Goal: Task Accomplishment & Management: Manage account settings

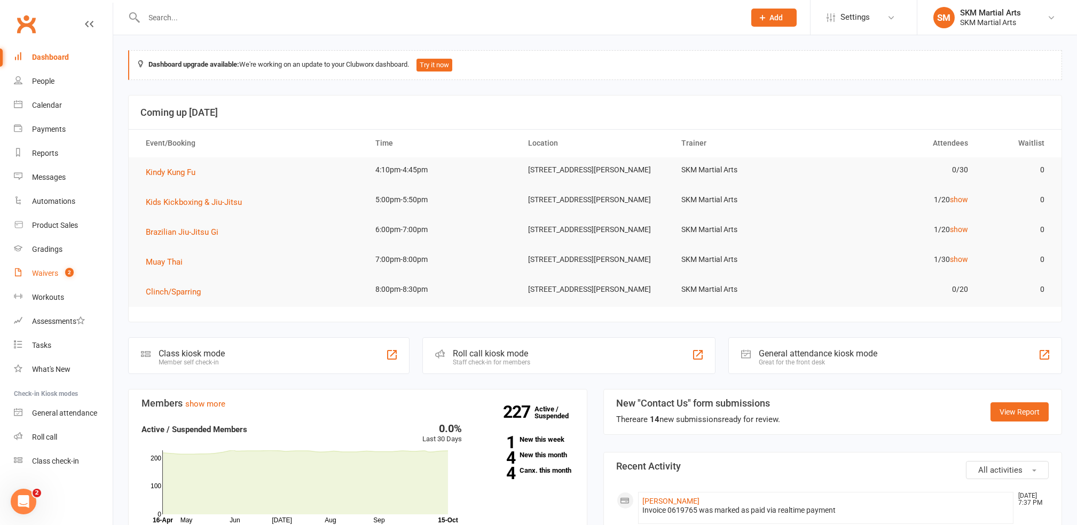
click at [43, 273] on div "Waivers" at bounding box center [45, 273] width 26 height 9
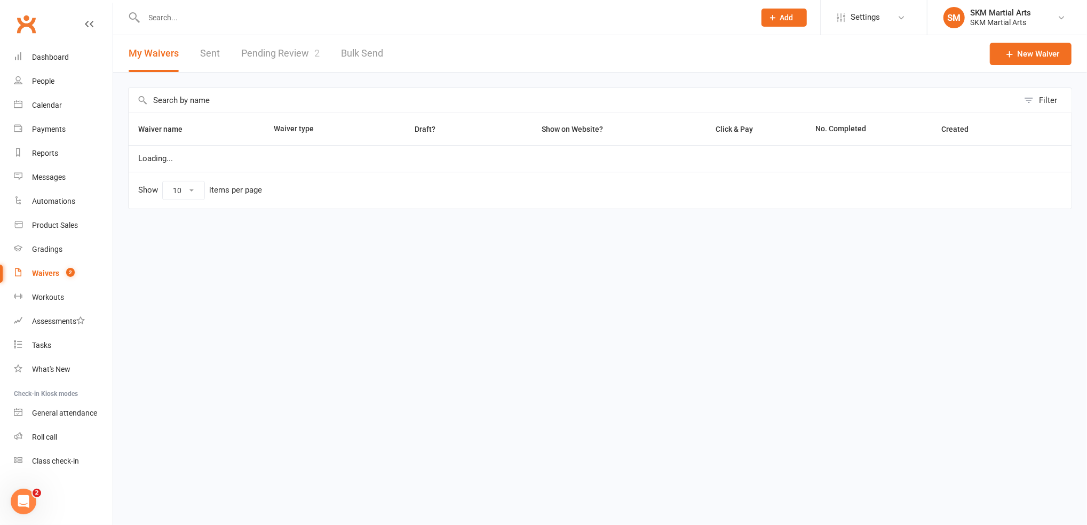
select select "25"
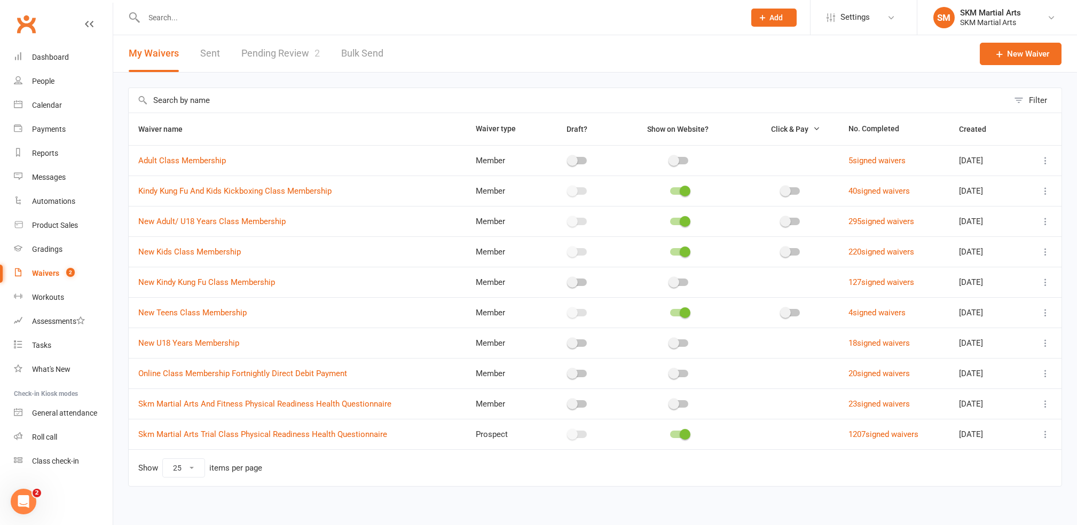
click at [266, 61] on link "Pending Review 2" at bounding box center [280, 53] width 78 height 37
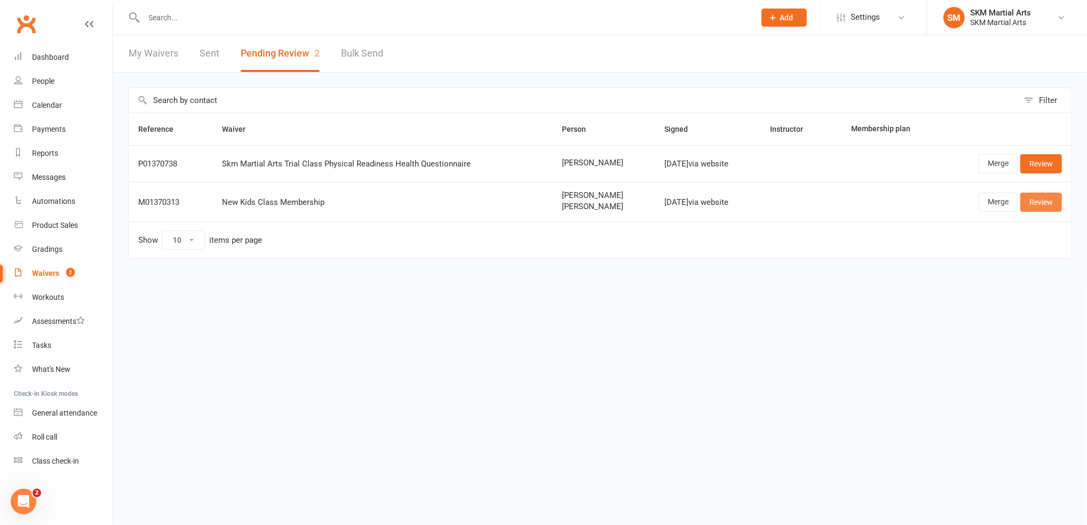
click at [1038, 202] on link "Review" at bounding box center [1042, 202] width 42 height 19
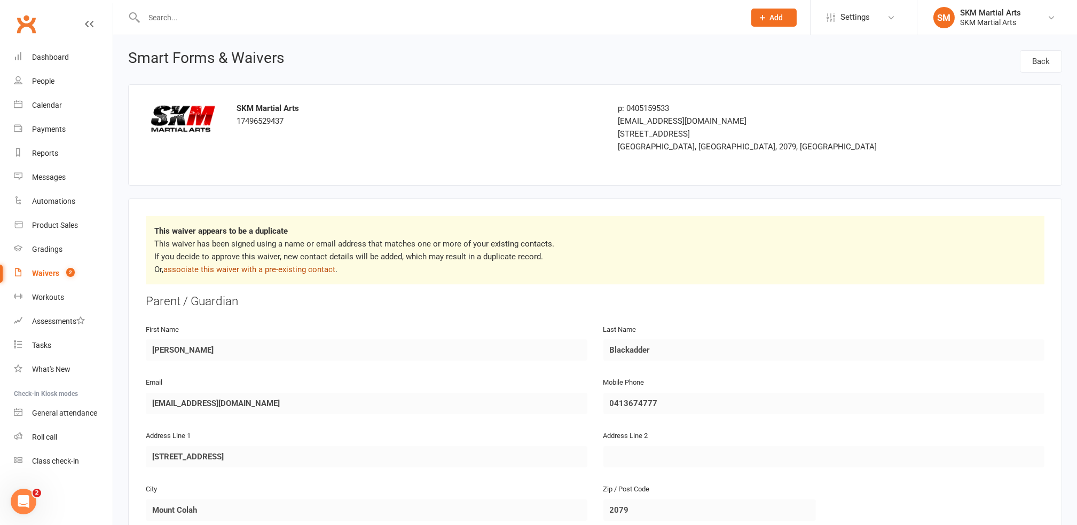
click at [286, 271] on link "associate this waiver with a pre-existing contact" at bounding box center [249, 270] width 172 height 10
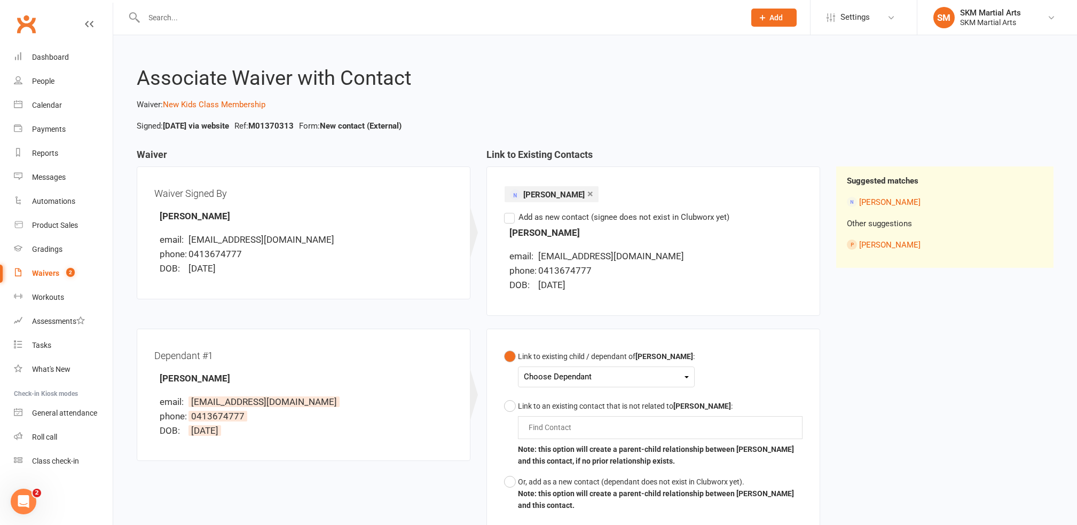
click at [688, 372] on div "Choose Dependant" at bounding box center [606, 377] width 165 height 14
click at [596, 421] on link "[PERSON_NAME]" at bounding box center [577, 425] width 106 height 23
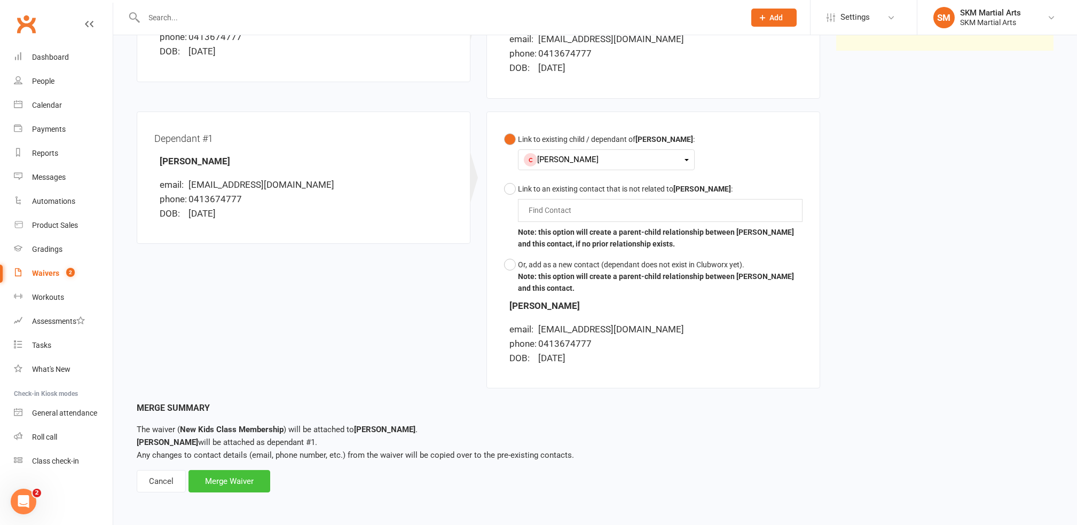
click at [243, 475] on div "Merge Waiver" at bounding box center [229, 481] width 82 height 22
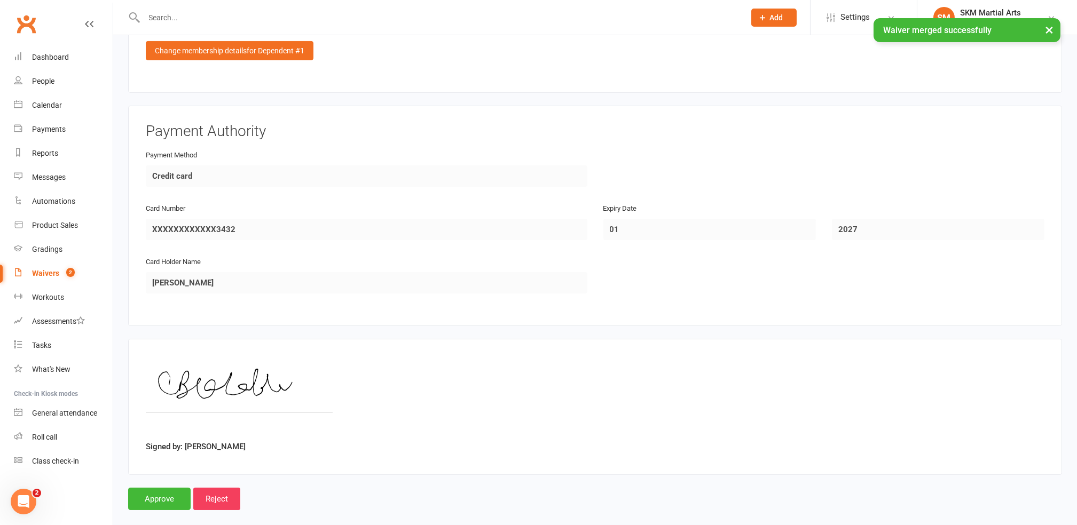
scroll to position [872, 0]
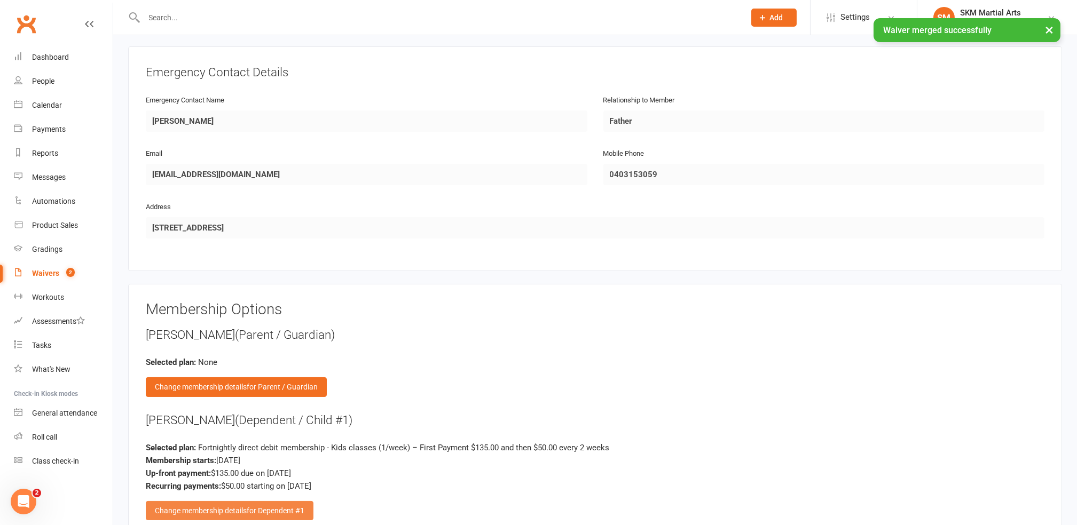
click at [272, 507] on span "for Dependent #1" at bounding box center [276, 511] width 58 height 9
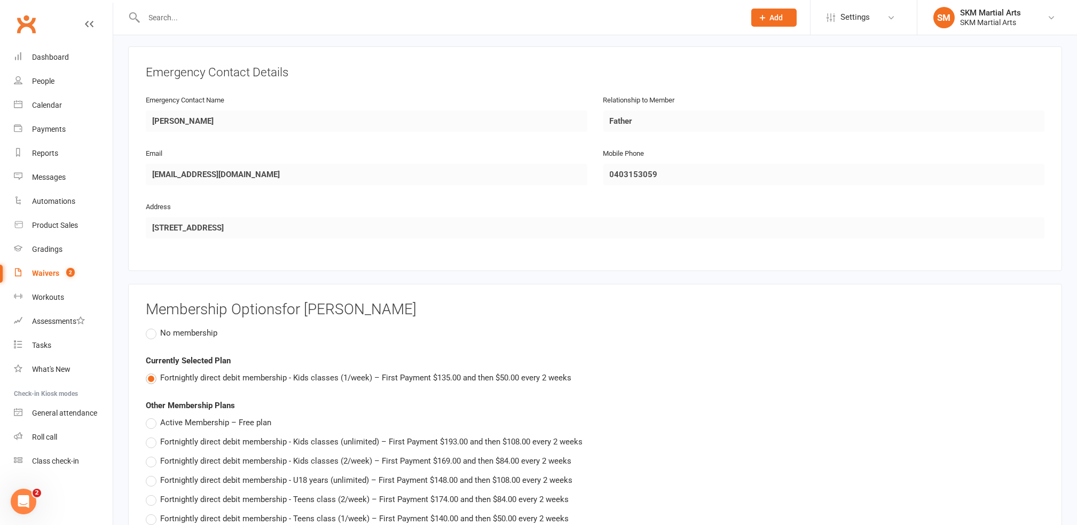
scroll to position [1792, 0]
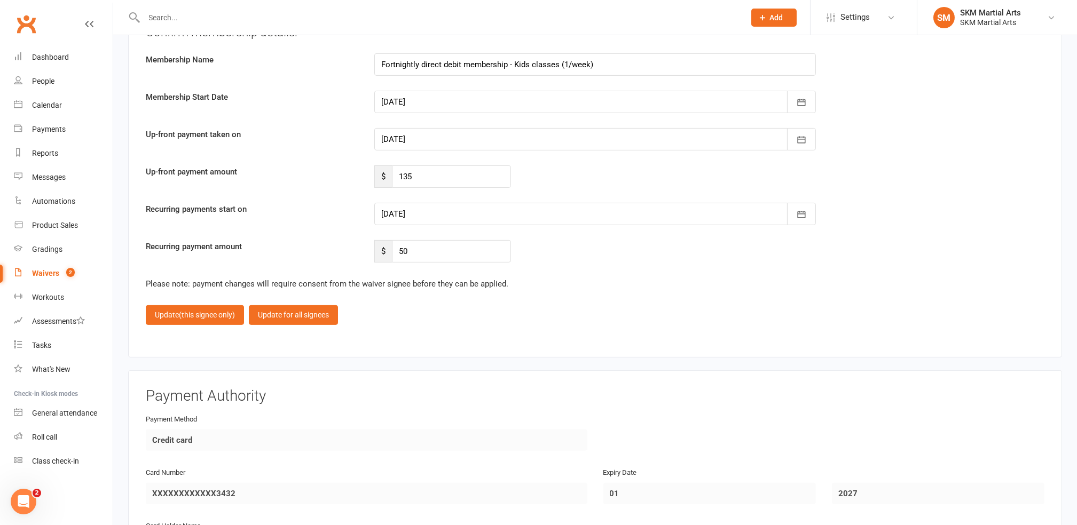
click at [434, 128] on div at bounding box center [594, 139] width 441 height 22
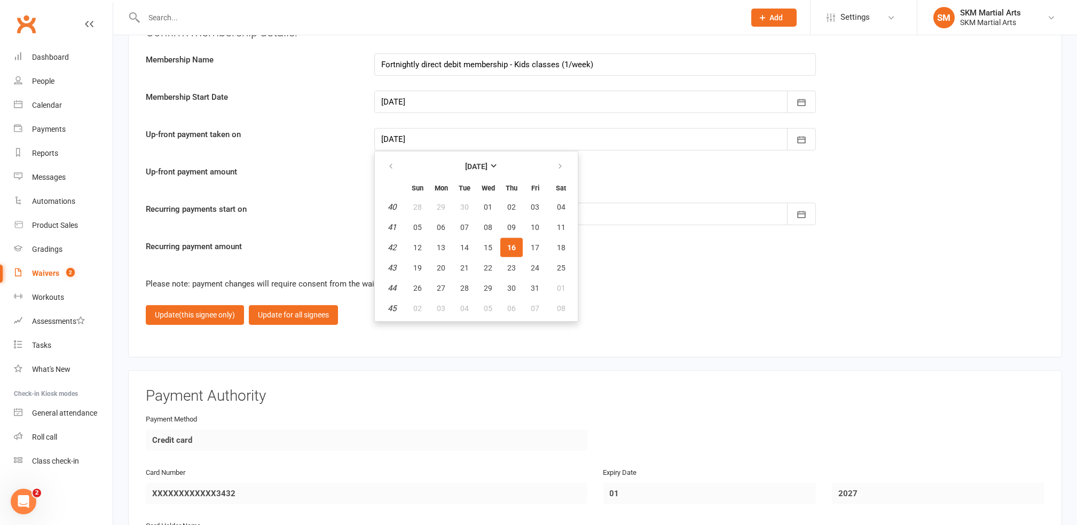
click at [504, 238] on button "16" at bounding box center [511, 247] width 22 height 19
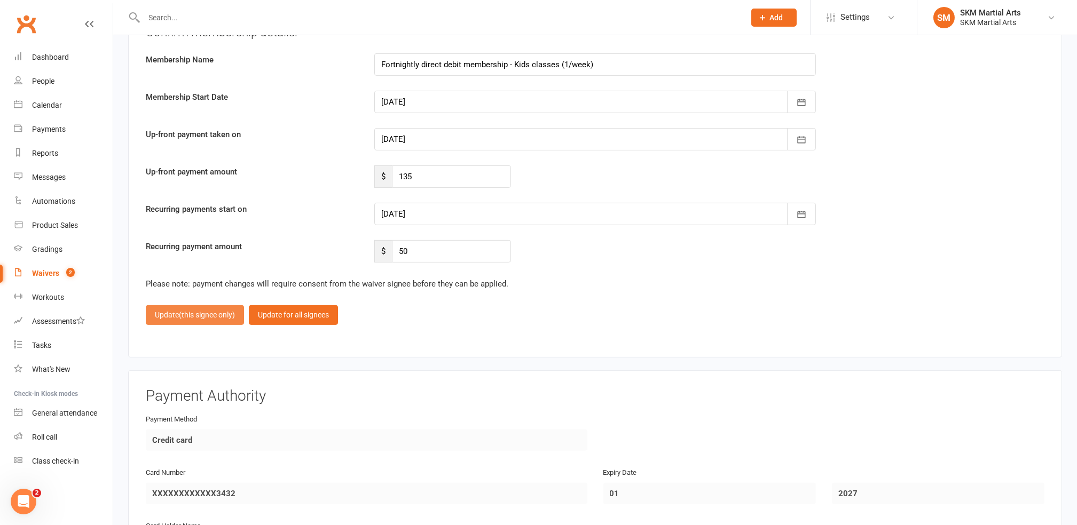
click at [190, 311] on span "(this signee only)" at bounding box center [207, 315] width 56 height 9
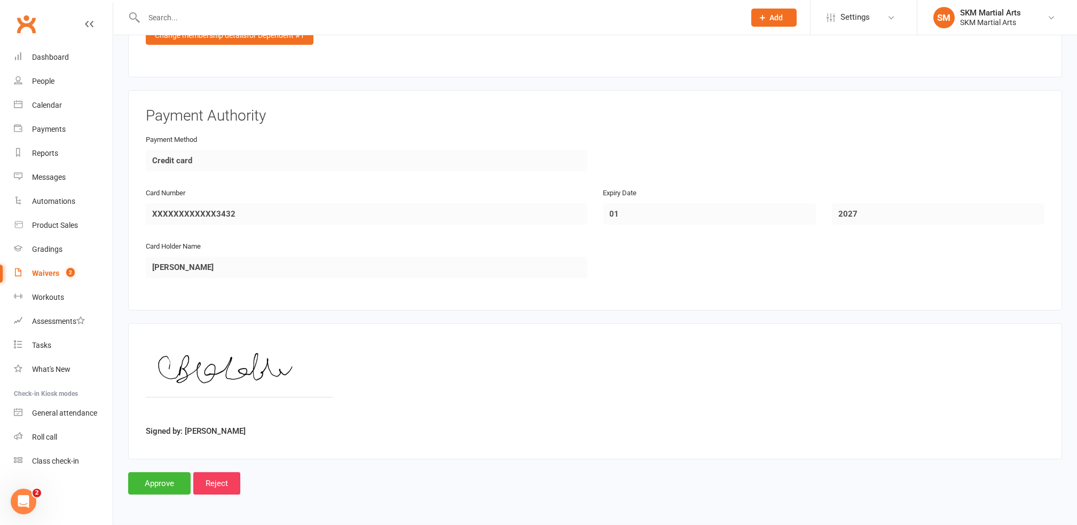
scroll to position [1332, 0]
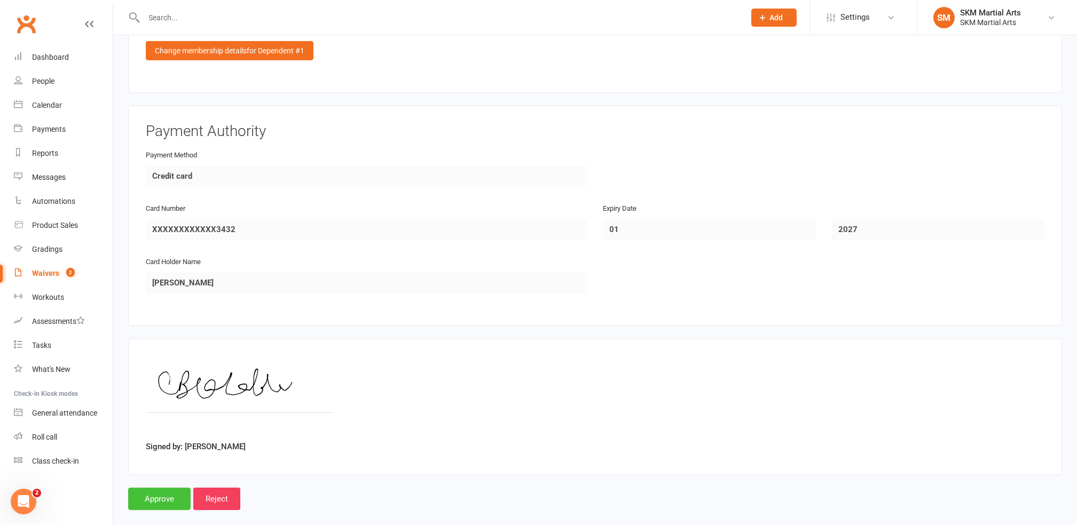
click at [140, 493] on input "Approve" at bounding box center [159, 499] width 62 height 22
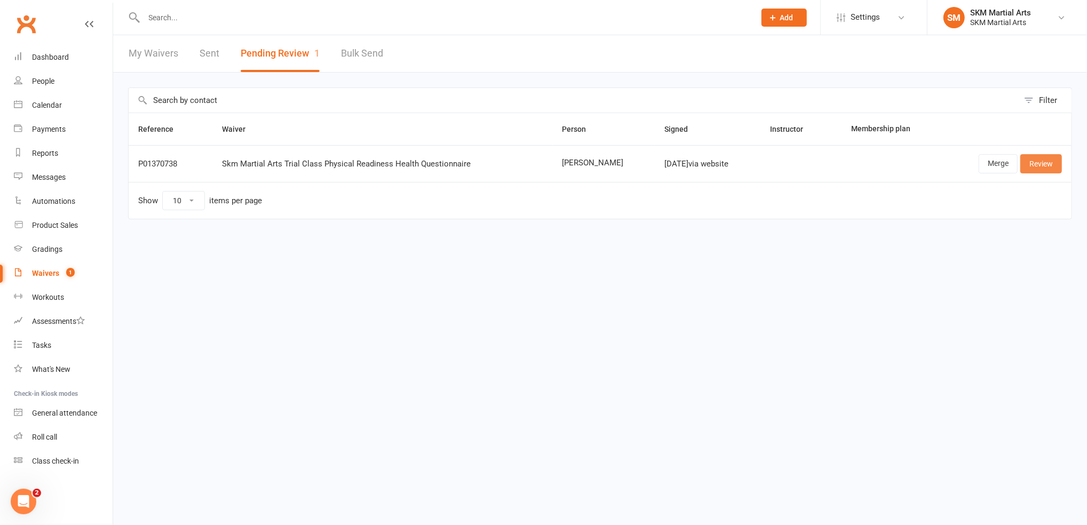
click at [1042, 161] on link "Review" at bounding box center [1042, 163] width 42 height 19
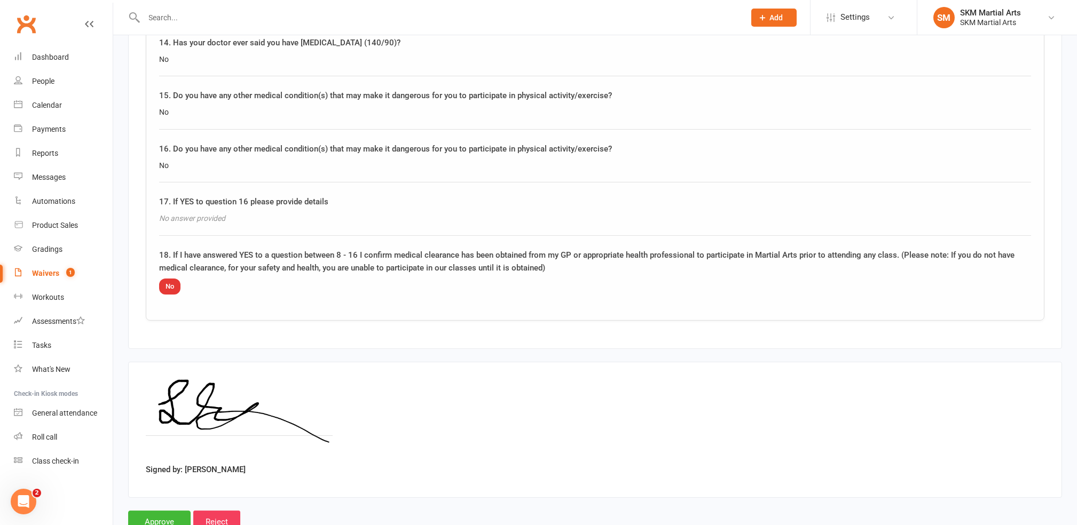
scroll to position [1509, 0]
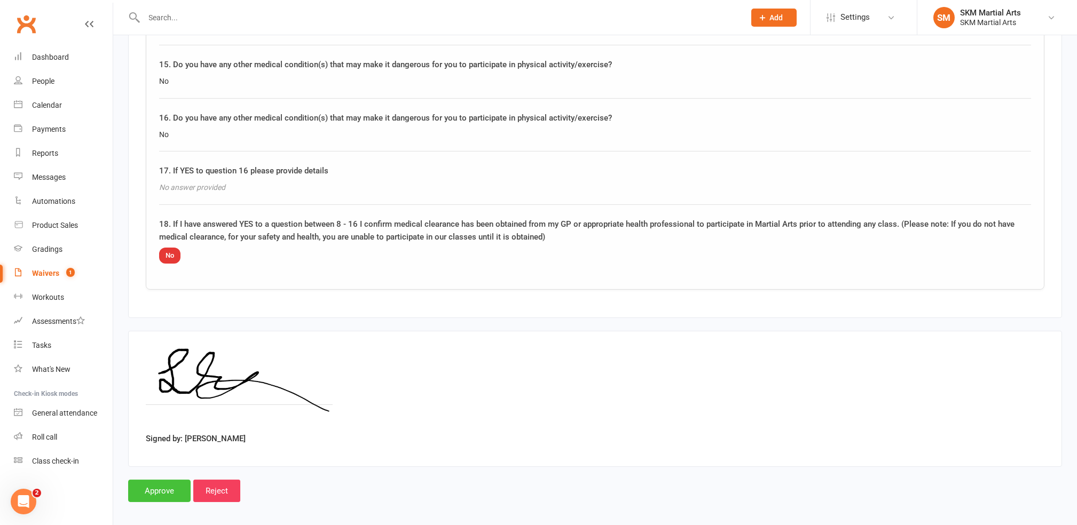
click at [161, 484] on input "Approve" at bounding box center [159, 491] width 62 height 22
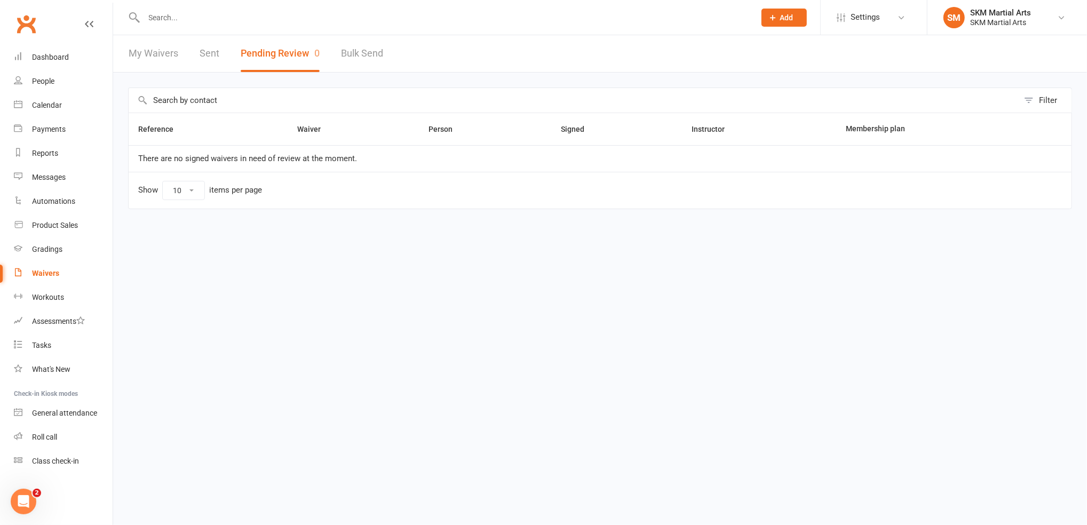
click at [184, 22] on input "text" at bounding box center [444, 17] width 607 height 15
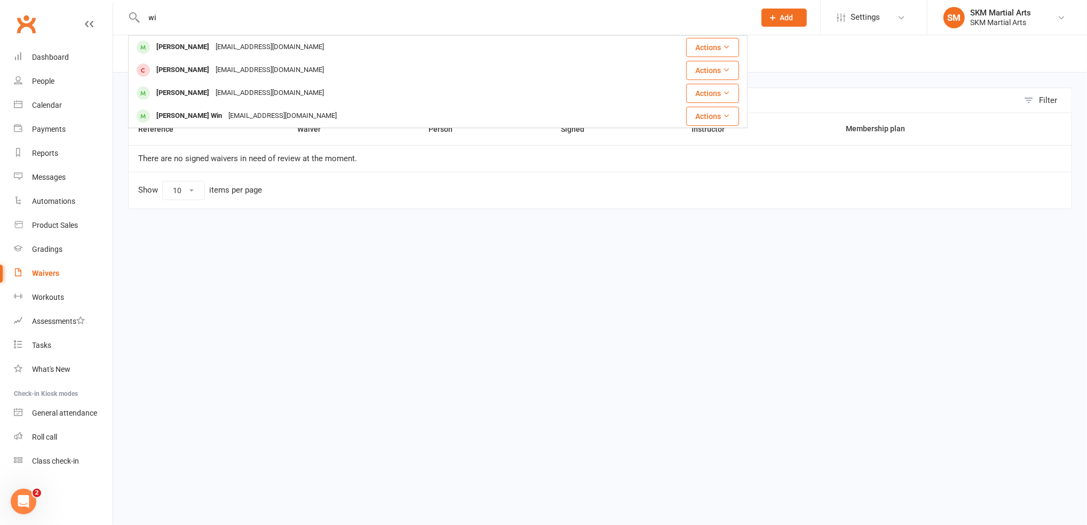
type input "w"
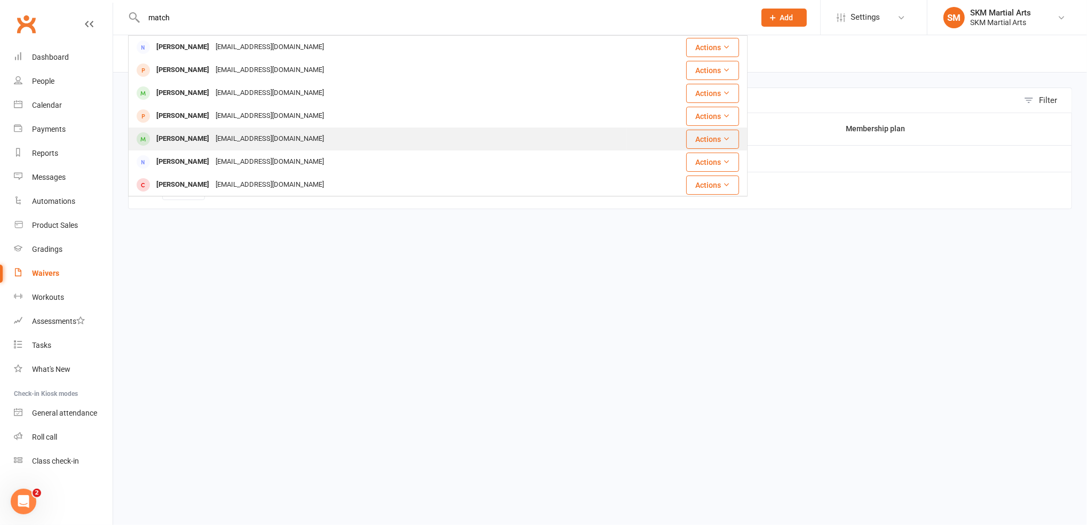
type input "match"
click at [183, 131] on div "[PERSON_NAME]" at bounding box center [182, 138] width 59 height 15
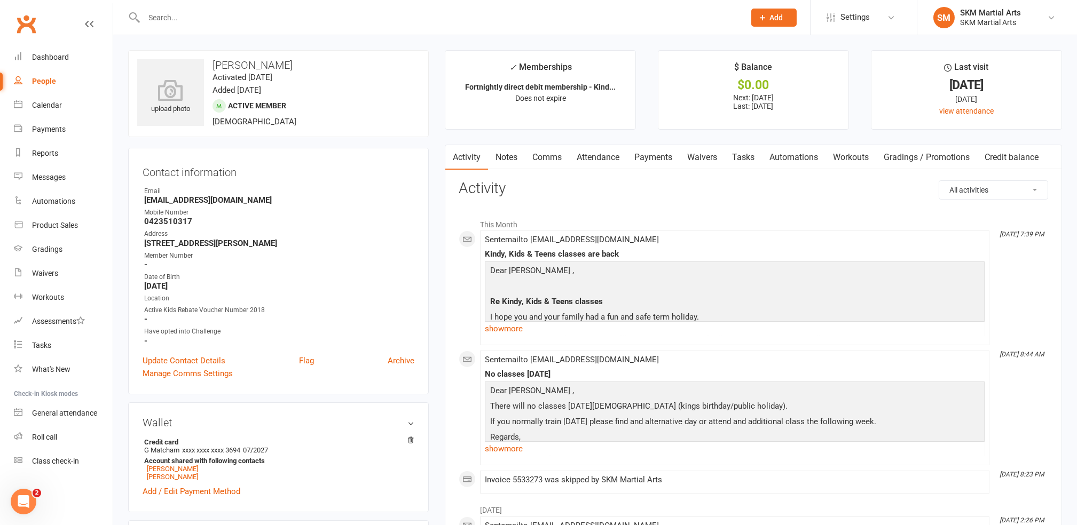
scroll to position [460, 0]
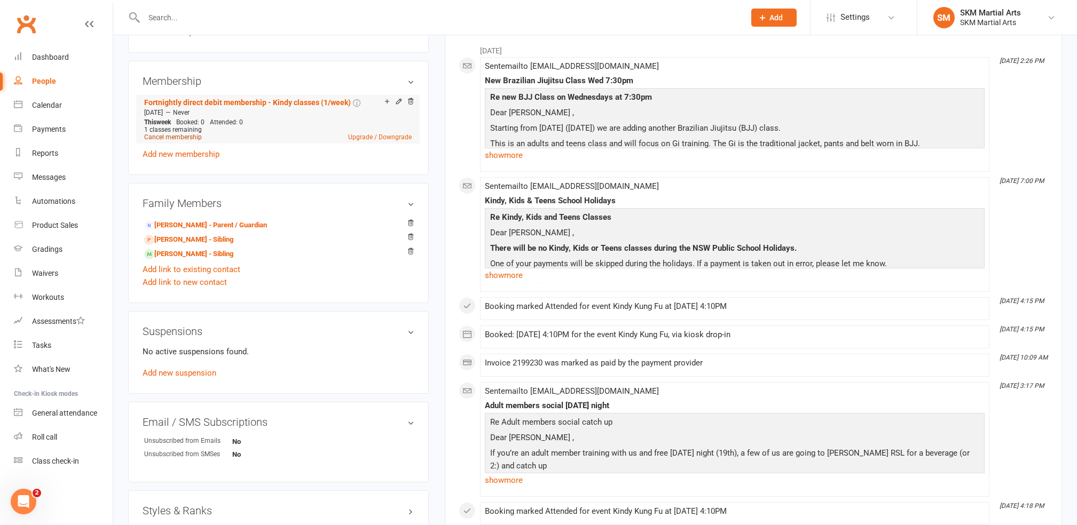
click at [166, 141] on link "Cancel membership" at bounding box center [173, 136] width 58 height 7
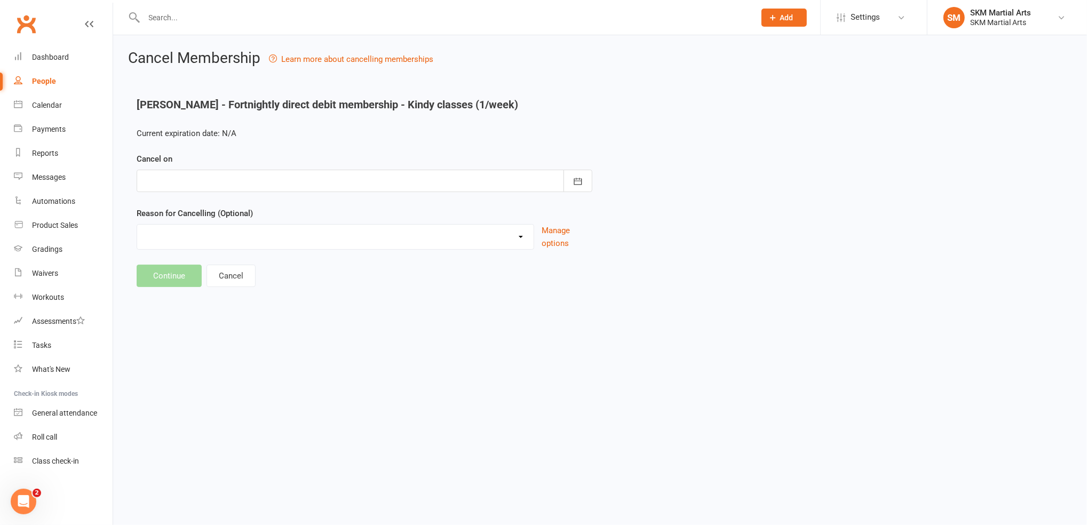
type input "[DATE]"
click at [164, 235] on select "Alternative sport Financial hardship Holiday Injury lost interest Relocating sc…" at bounding box center [335, 235] width 397 height 21
select select "8"
click at [137, 225] on select "Alternative sport Financial hardship Holiday Injury lost interest Relocating sc…" at bounding box center [335, 235] width 397 height 21
click at [163, 287] on button "Continue" at bounding box center [169, 276] width 65 height 22
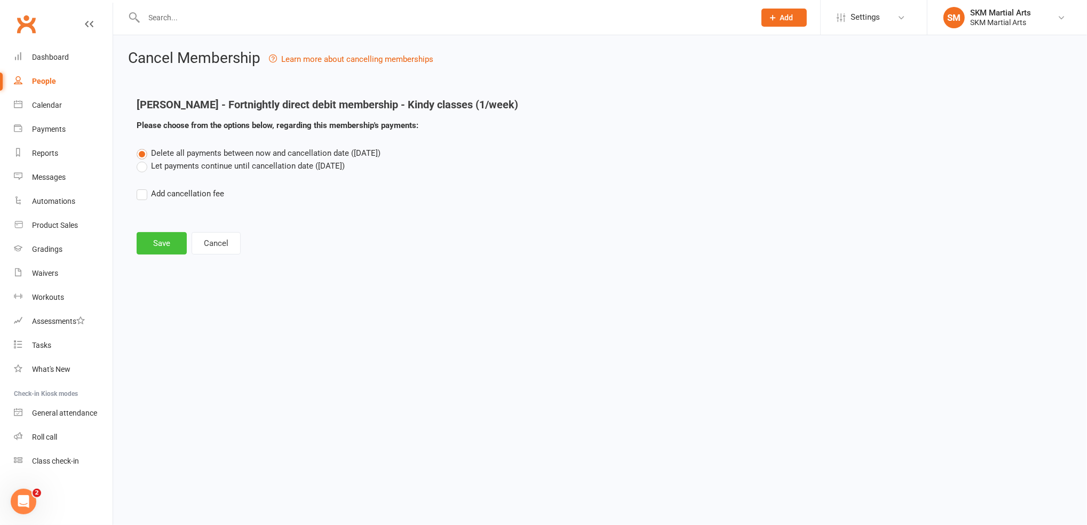
click at [160, 242] on button "Save" at bounding box center [162, 243] width 50 height 22
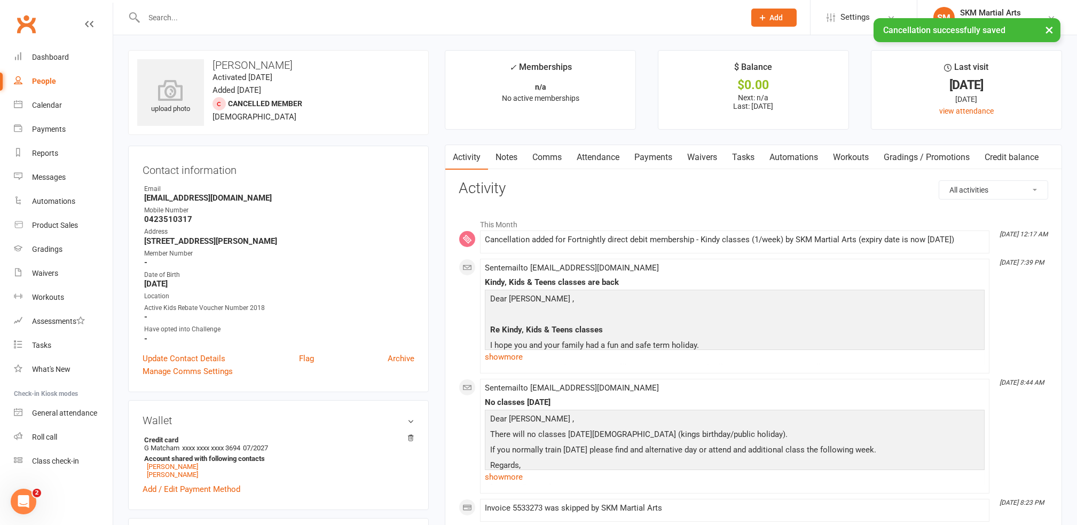
scroll to position [460, 0]
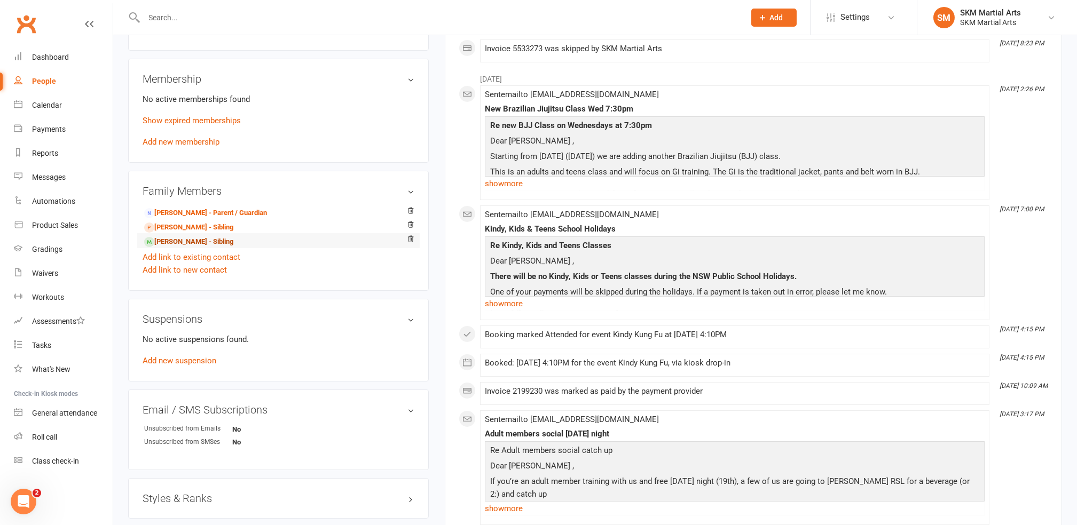
click at [170, 244] on link "Henry Tran - Sibling" at bounding box center [188, 241] width 89 height 11
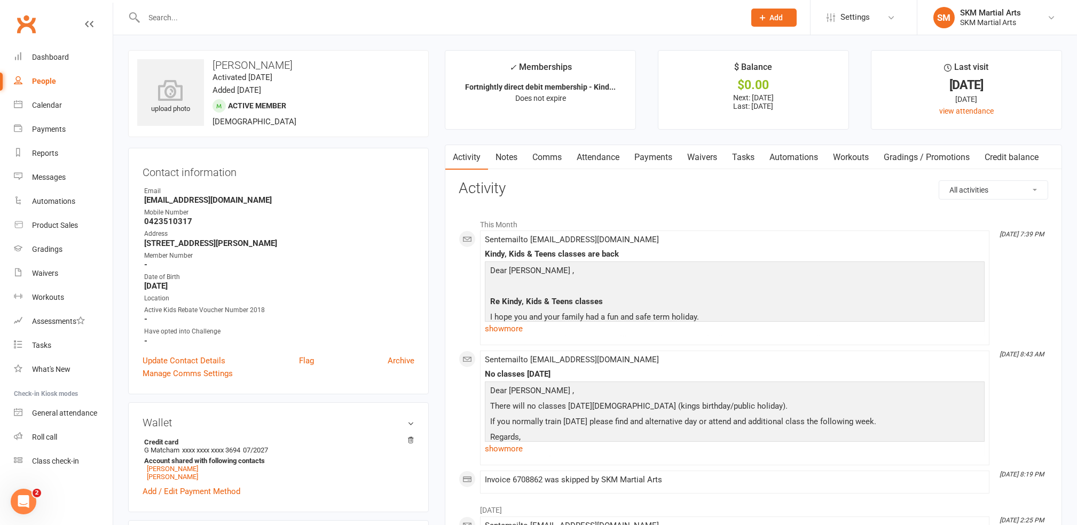
scroll to position [460, 0]
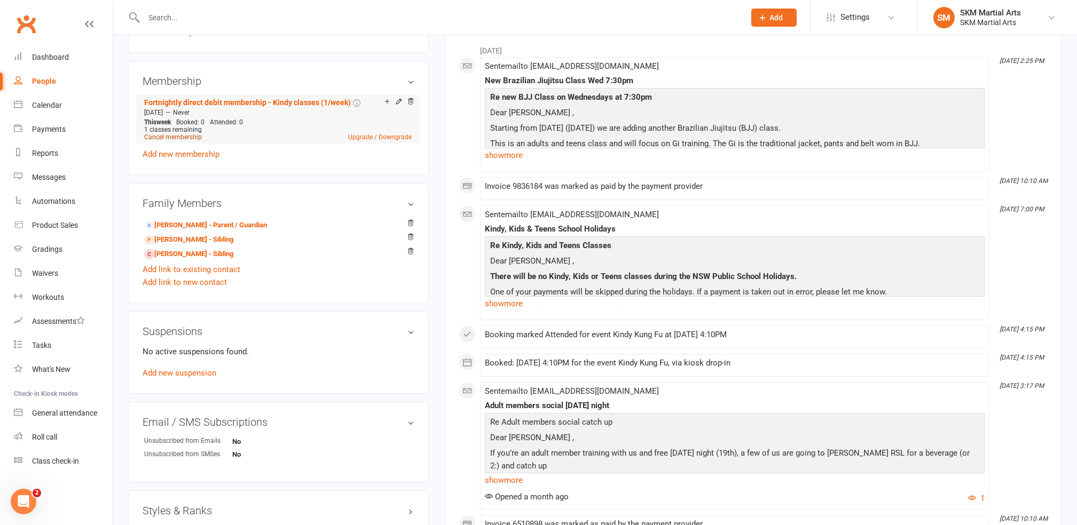
click at [171, 141] on link "Cancel membership" at bounding box center [173, 136] width 58 height 7
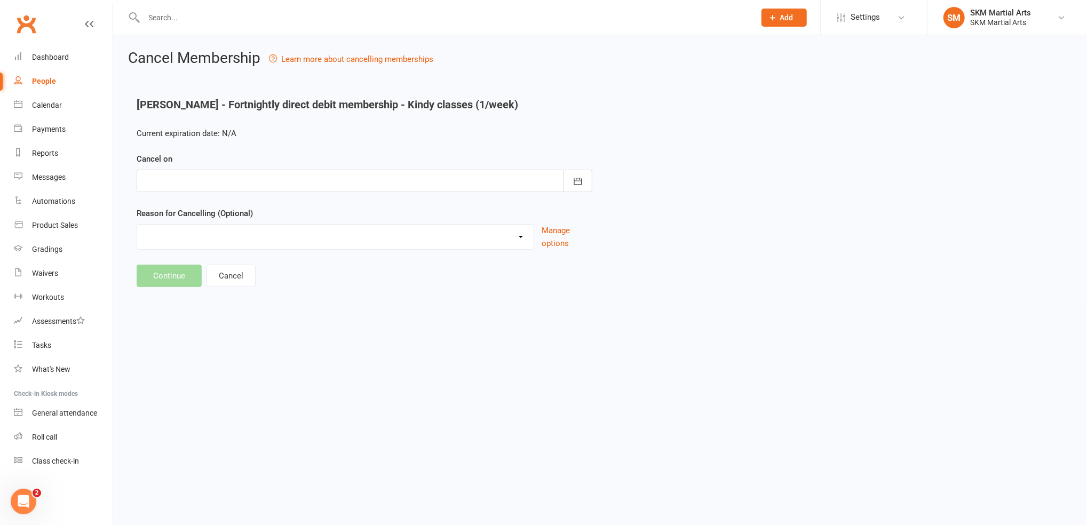
type input "[DATE]"
click at [172, 231] on select "Alternative sport Financial hardship Holiday Injury lost interest Relocating sc…" at bounding box center [335, 235] width 397 height 21
select select "8"
click at [137, 225] on select "Alternative sport Financial hardship Holiday Injury lost interest Relocating sc…" at bounding box center [335, 235] width 397 height 21
click at [164, 266] on button "Continue" at bounding box center [169, 276] width 65 height 22
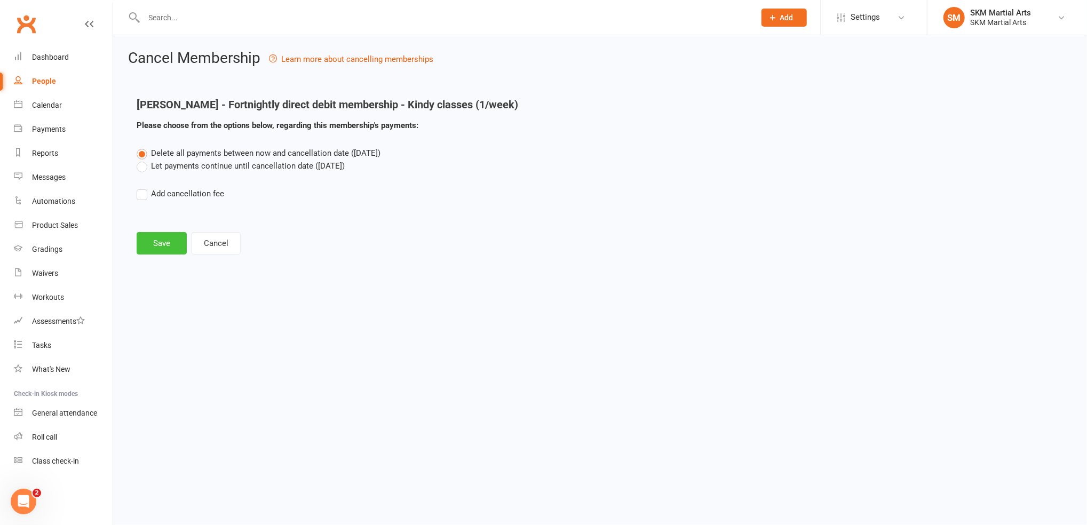
click at [164, 248] on button "Save" at bounding box center [162, 243] width 50 height 22
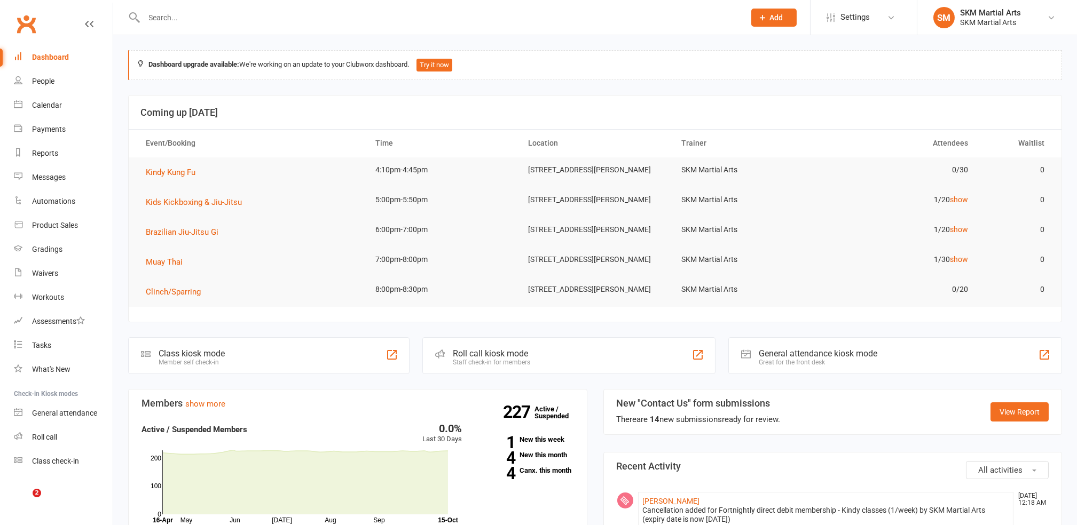
click at [176, 17] on input "text" at bounding box center [439, 17] width 597 height 15
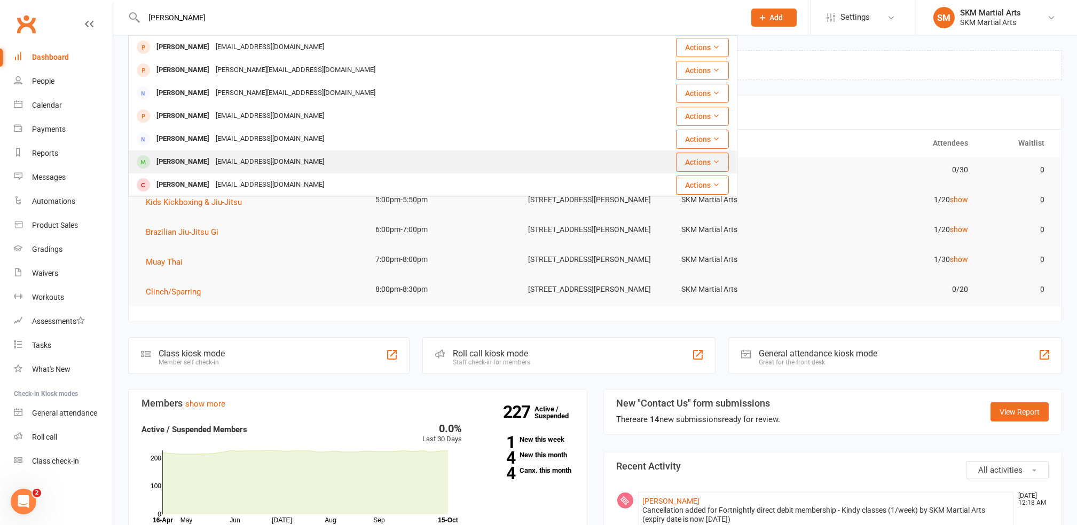
type input "[PERSON_NAME]"
click at [212, 159] on div "[EMAIL_ADDRESS][DOMAIN_NAME]" at bounding box center [269, 161] width 115 height 15
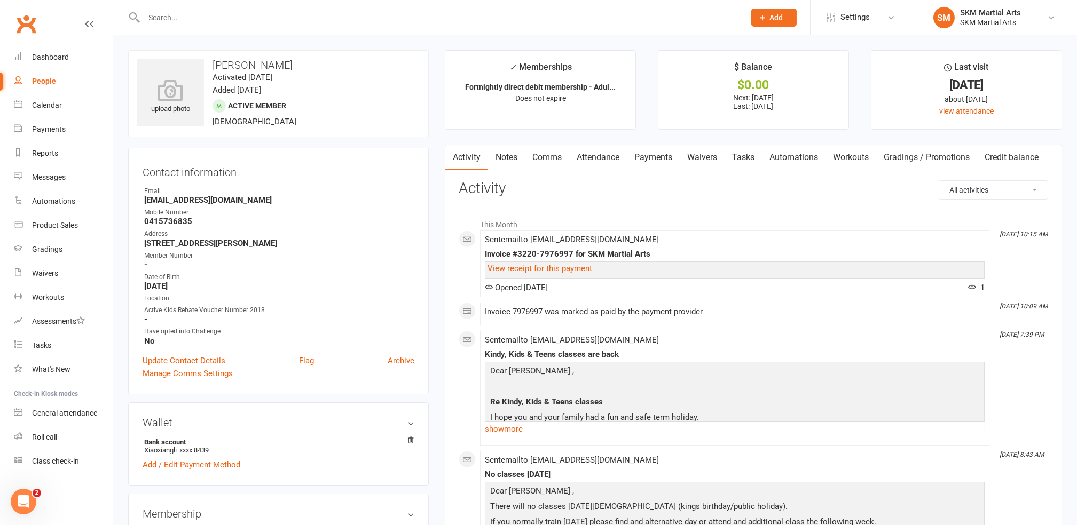
click at [659, 162] on link "Payments" at bounding box center [653, 157] width 53 height 25
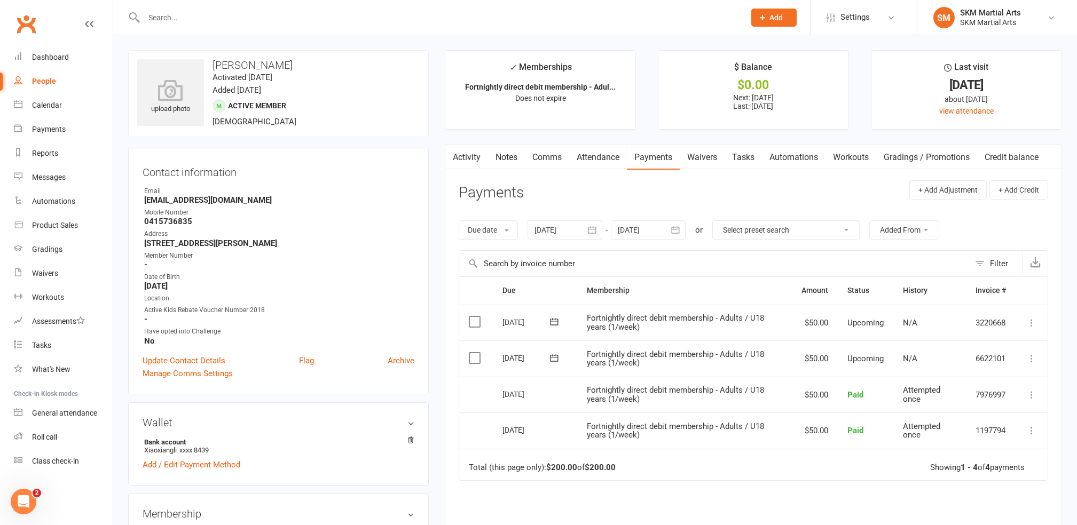
click at [1030, 357] on icon at bounding box center [1031, 358] width 11 height 11
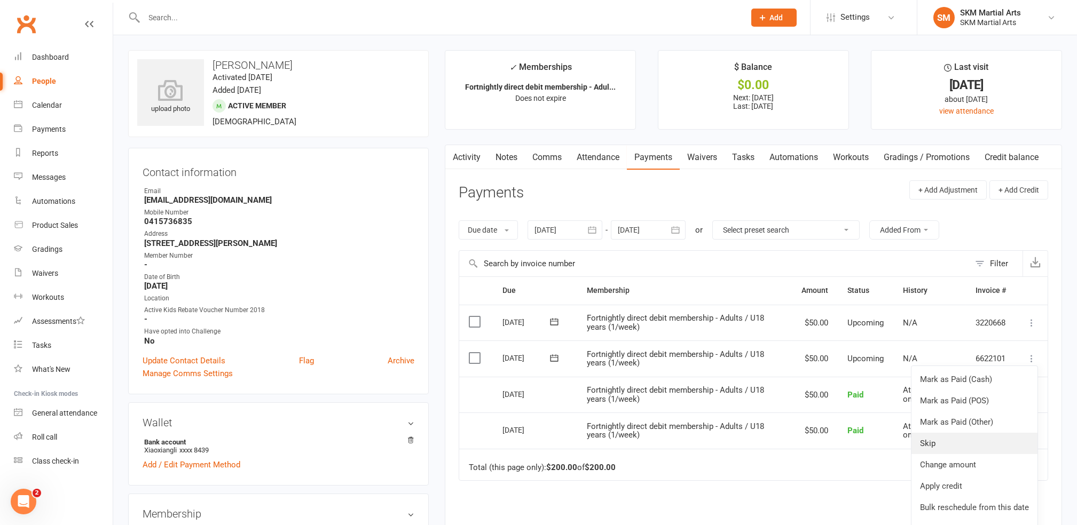
click at [955, 440] on link "Skip" at bounding box center [974, 443] width 126 height 21
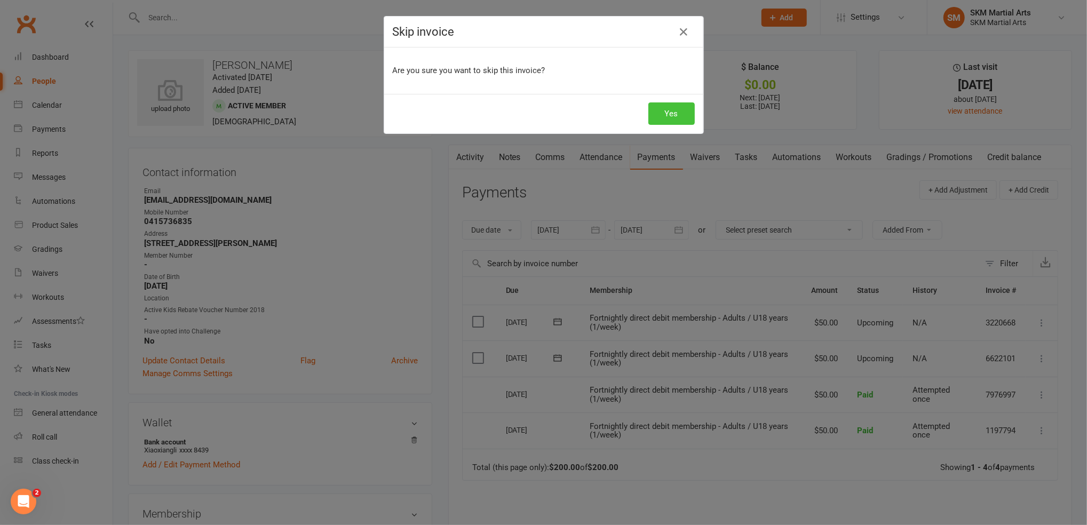
click at [658, 118] on button "Yes" at bounding box center [672, 113] width 46 height 22
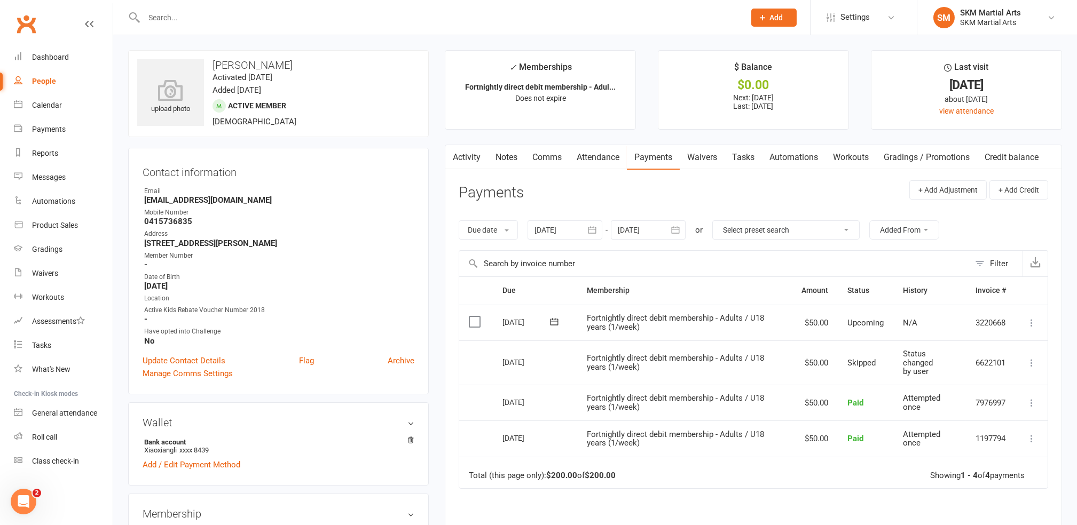
click at [244, 22] on input "text" at bounding box center [439, 17] width 597 height 15
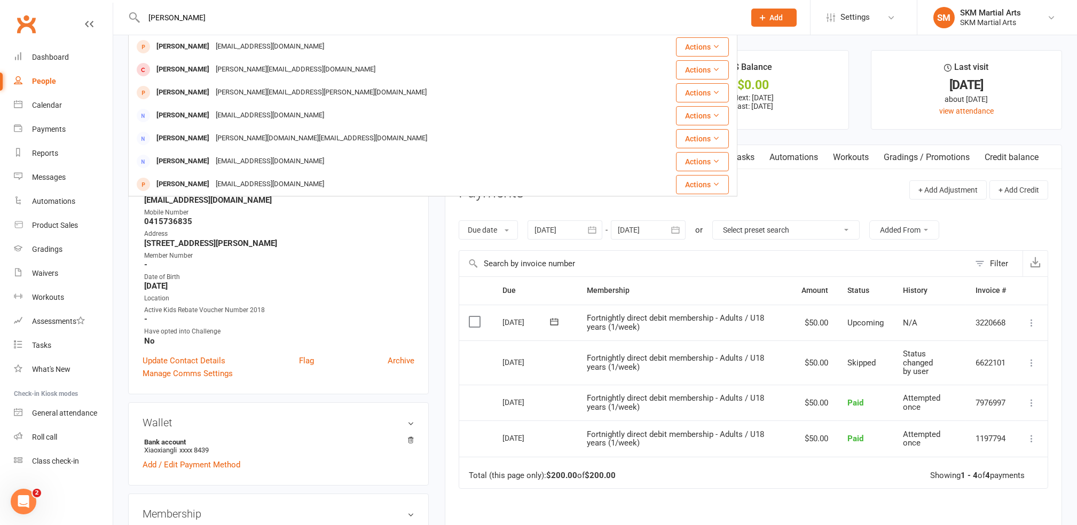
scroll to position [460, 0]
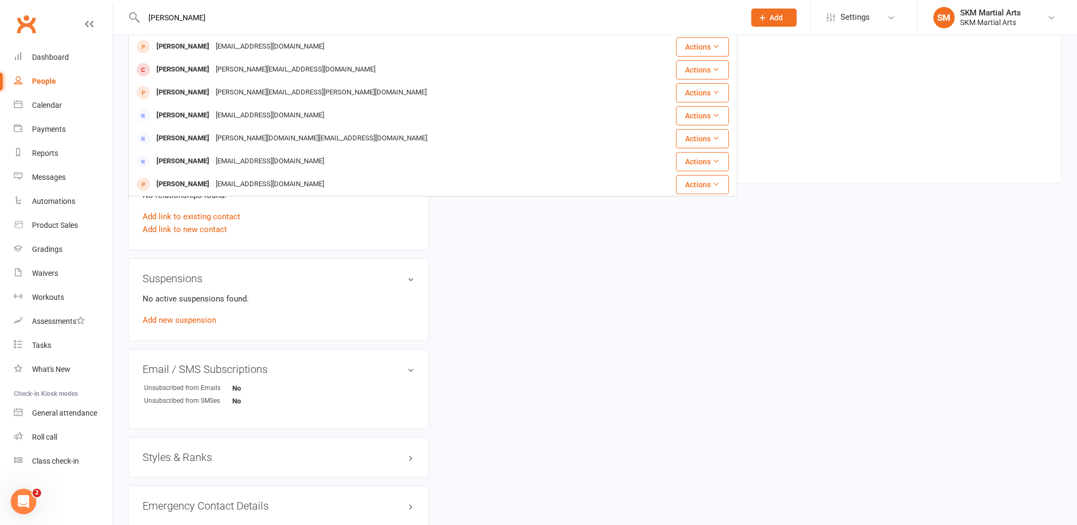
click at [210, 19] on input "[PERSON_NAME]" at bounding box center [439, 17] width 597 height 15
type input "m"
type input "blakca"
click at [557, 262] on div "upload photo [PERSON_NAME] Activated [DATE] Added [DATE] Active member [DEMOGRA…" at bounding box center [595, 124] width 950 height 1067
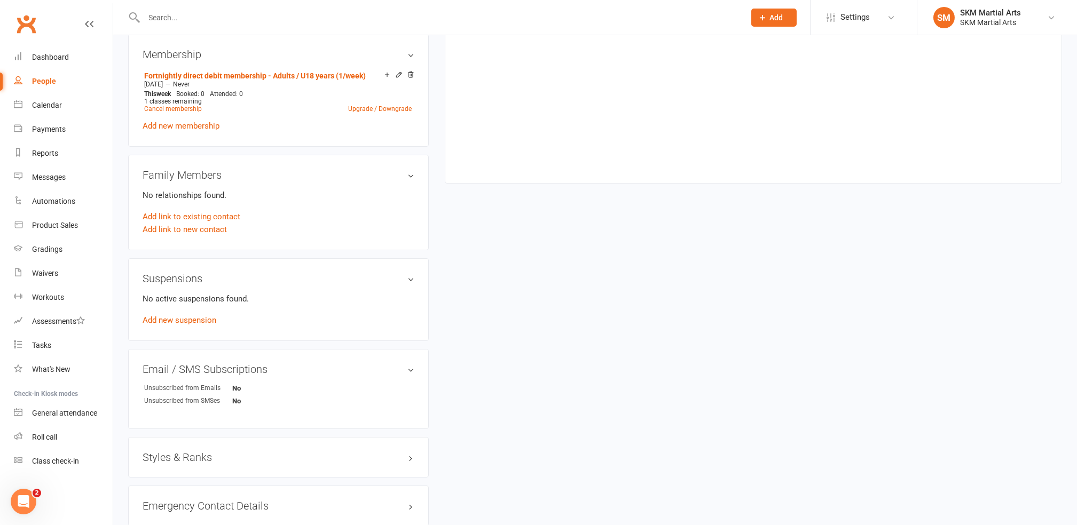
click at [180, 13] on input "text" at bounding box center [439, 17] width 597 height 15
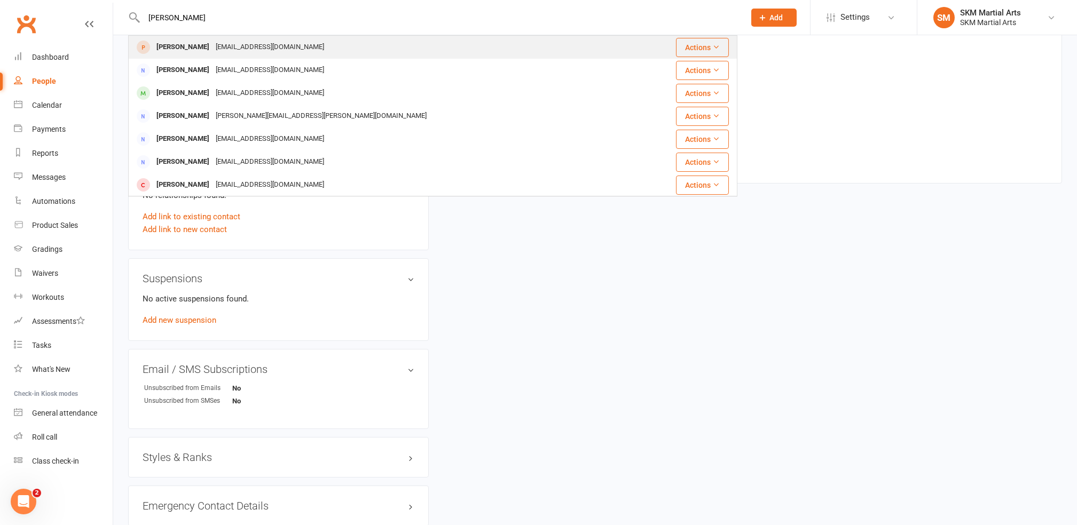
type input "[PERSON_NAME]"
click at [183, 50] on div "[PERSON_NAME]" at bounding box center [182, 47] width 59 height 15
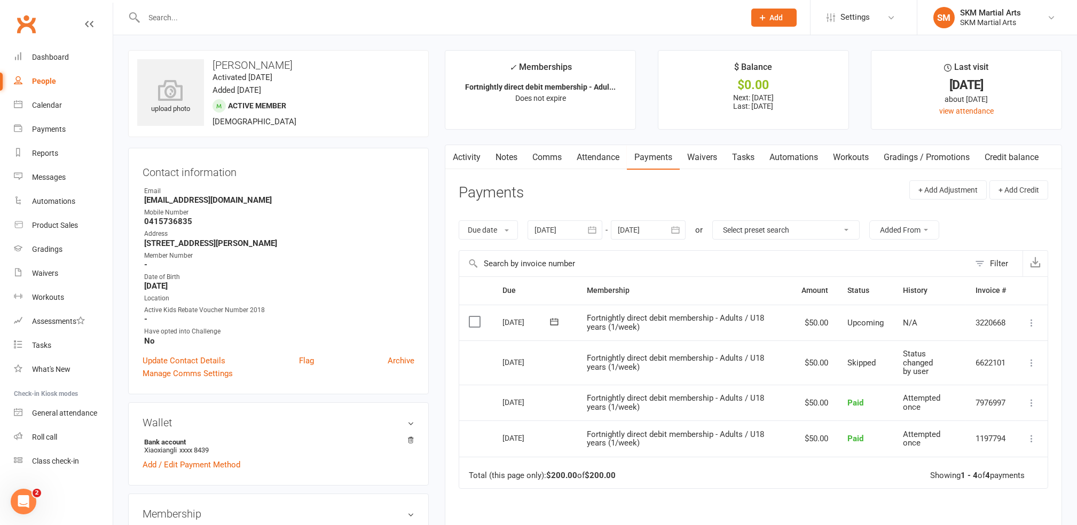
click at [188, 18] on input "text" at bounding box center [439, 17] width 597 height 15
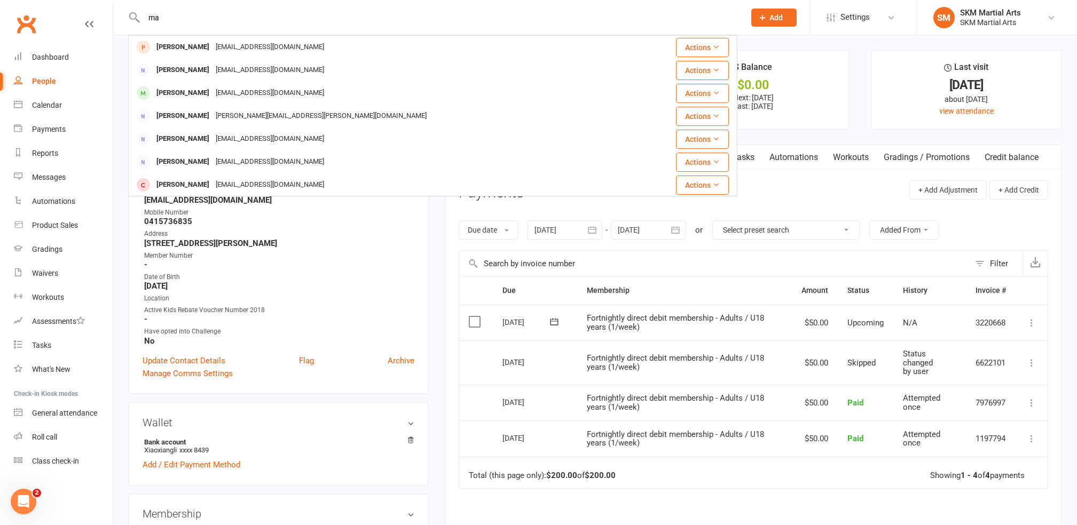
type input "m"
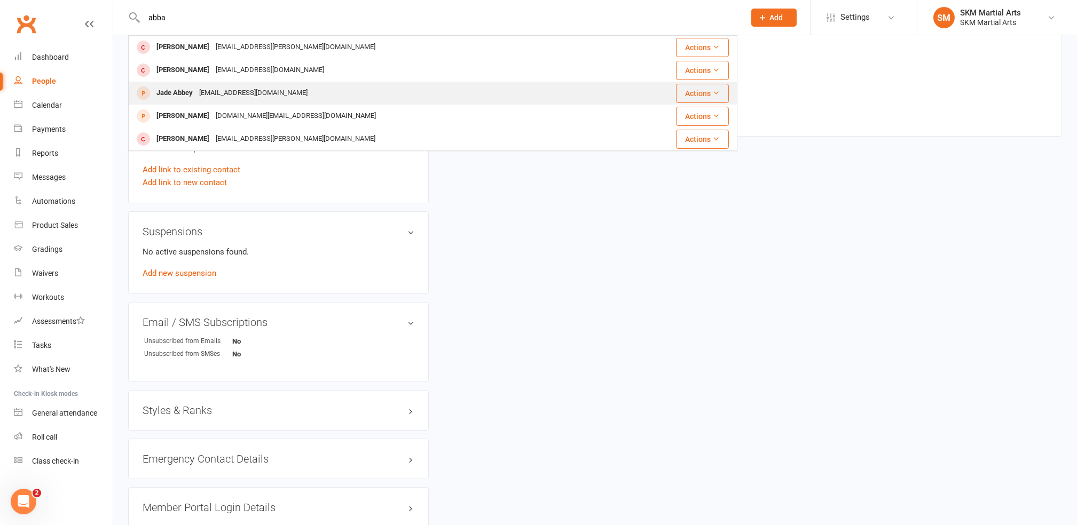
scroll to position [636, 0]
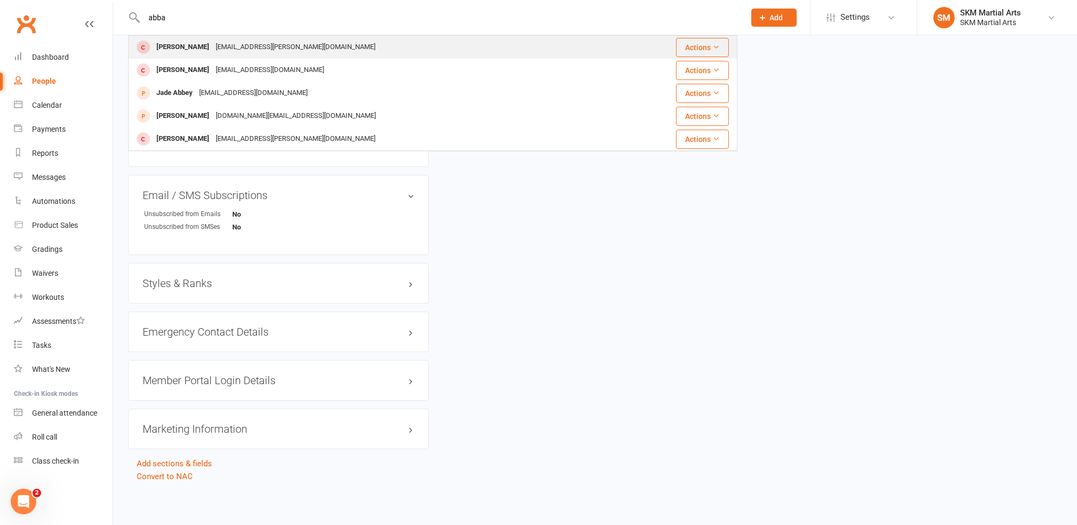
type input "abba"
click at [212, 42] on div "[EMAIL_ADDRESS][PERSON_NAME][DOMAIN_NAME]" at bounding box center [295, 47] width 166 height 15
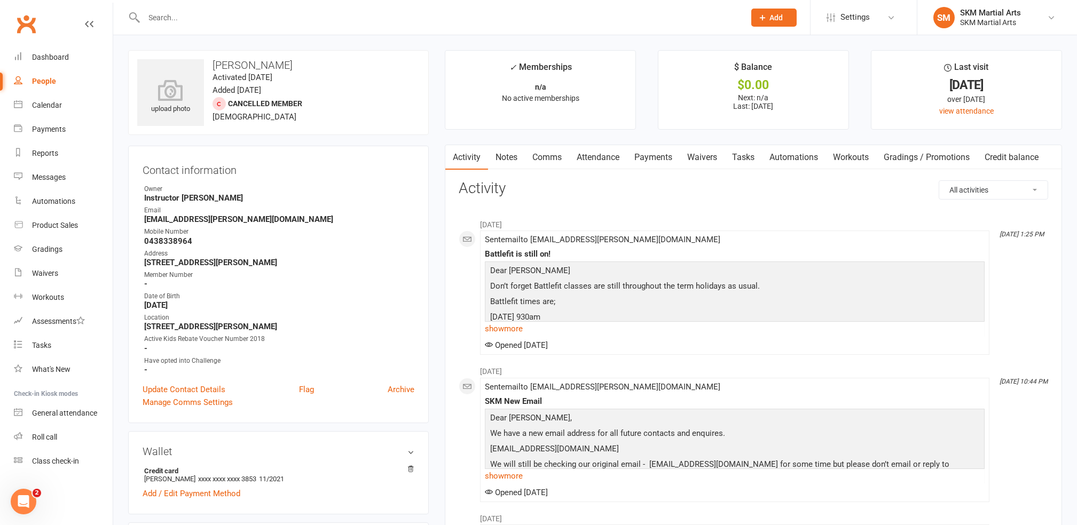
click at [241, 10] on input "text" at bounding box center [439, 17] width 597 height 15
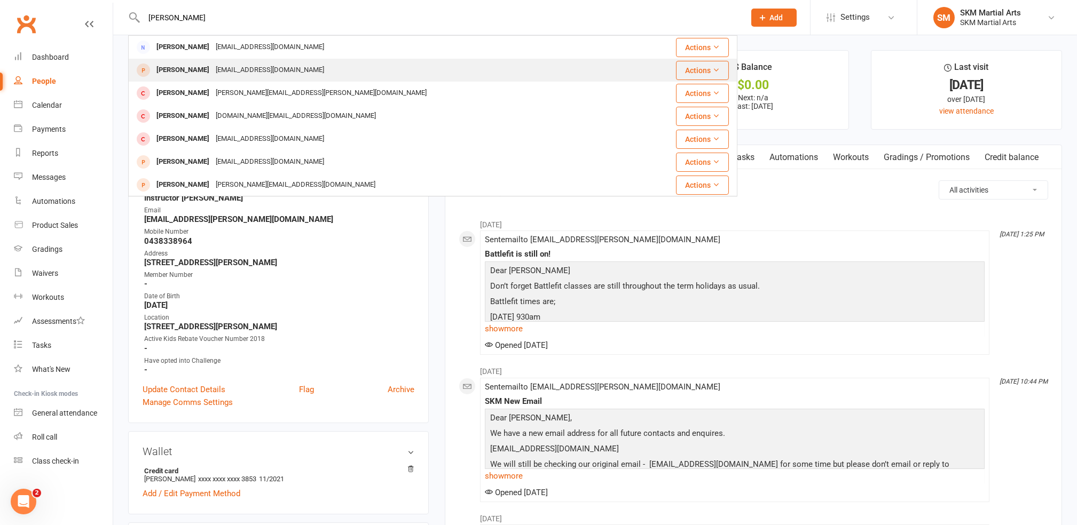
type input "[PERSON_NAME]"
click at [206, 61] on div "[PERSON_NAME] [EMAIL_ADDRESS][DOMAIN_NAME]" at bounding box center [382, 70] width 506 height 22
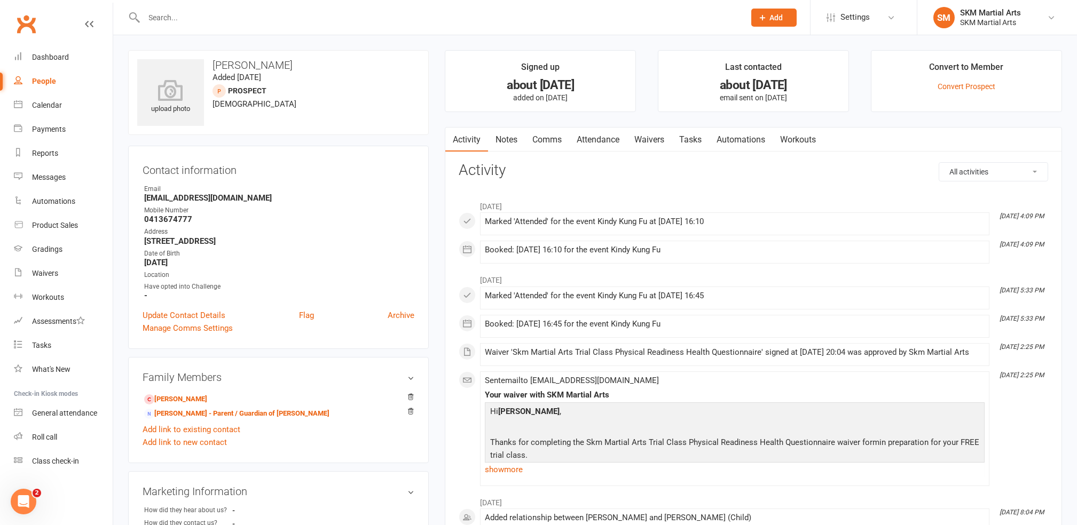
click at [198, 16] on input "text" at bounding box center [439, 17] width 597 height 15
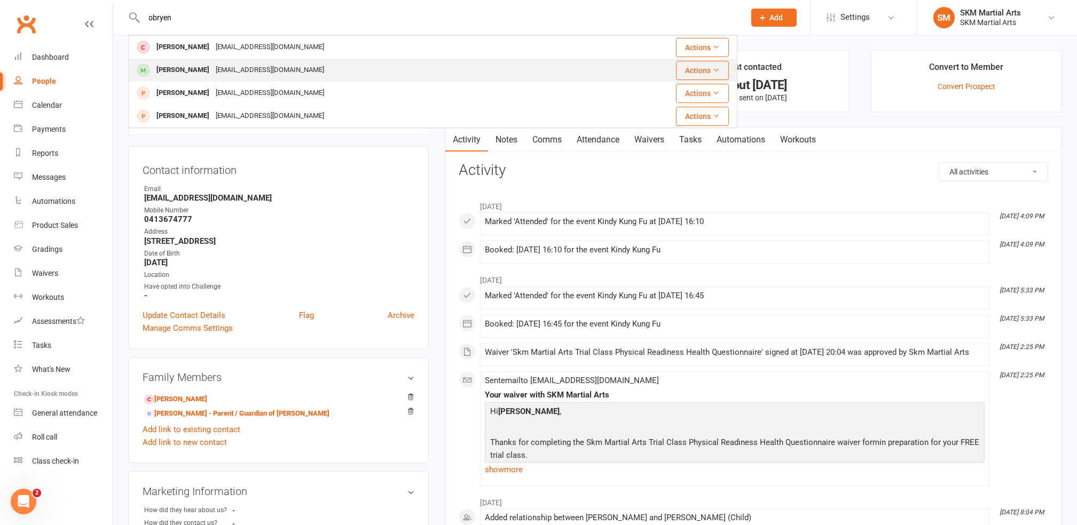
type input "obryen"
click at [194, 70] on div "[PERSON_NAME]" at bounding box center [182, 69] width 59 height 15
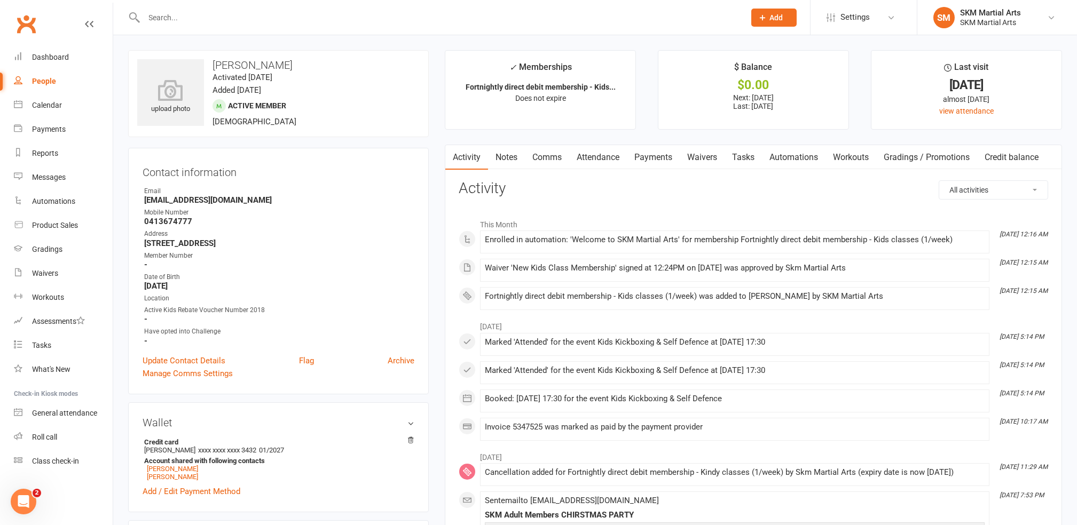
click at [651, 154] on link "Payments" at bounding box center [653, 157] width 53 height 25
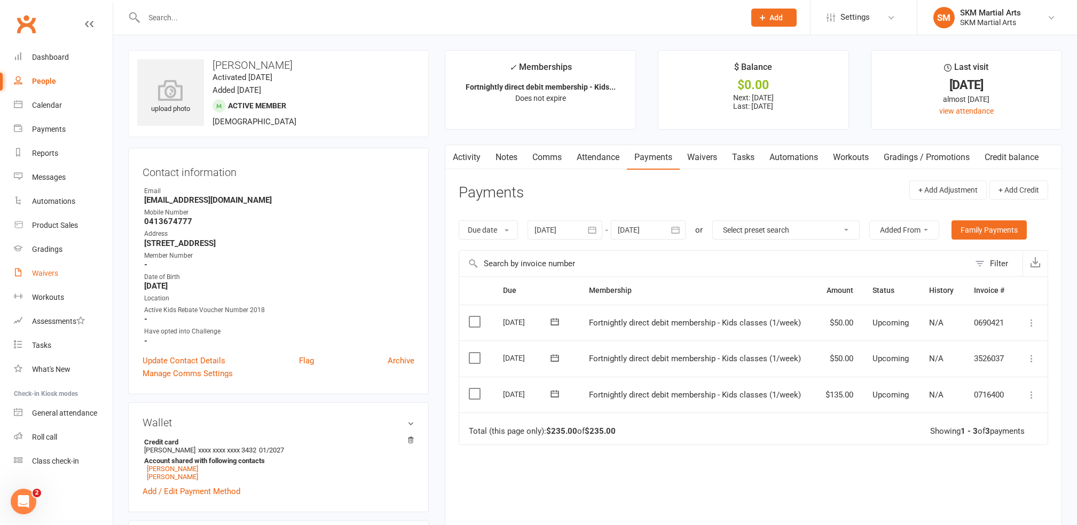
click at [49, 271] on div "Waivers" at bounding box center [45, 273] width 26 height 9
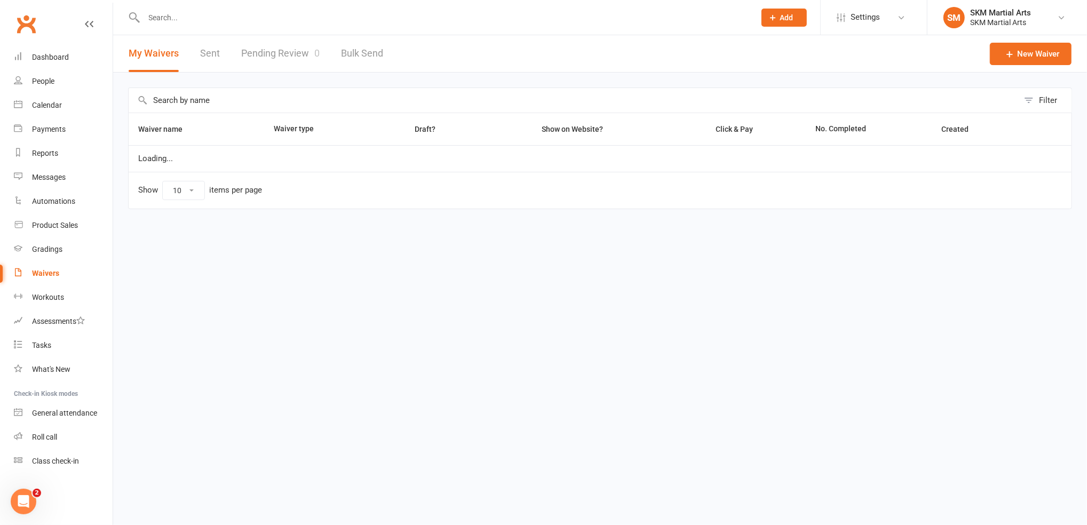
select select "25"
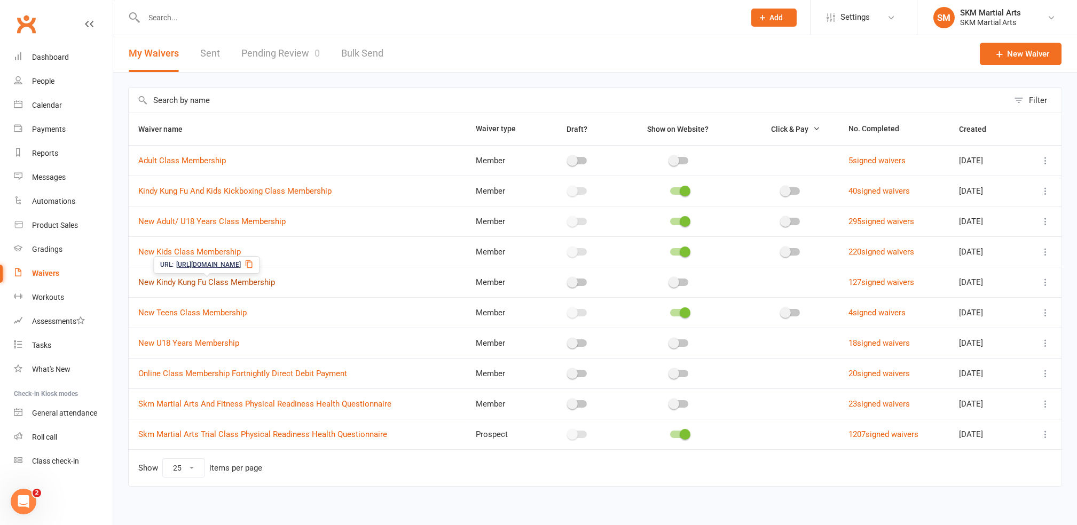
click at [246, 285] on link "New Kindy Kung Fu Class Membership" at bounding box center [206, 283] width 137 height 10
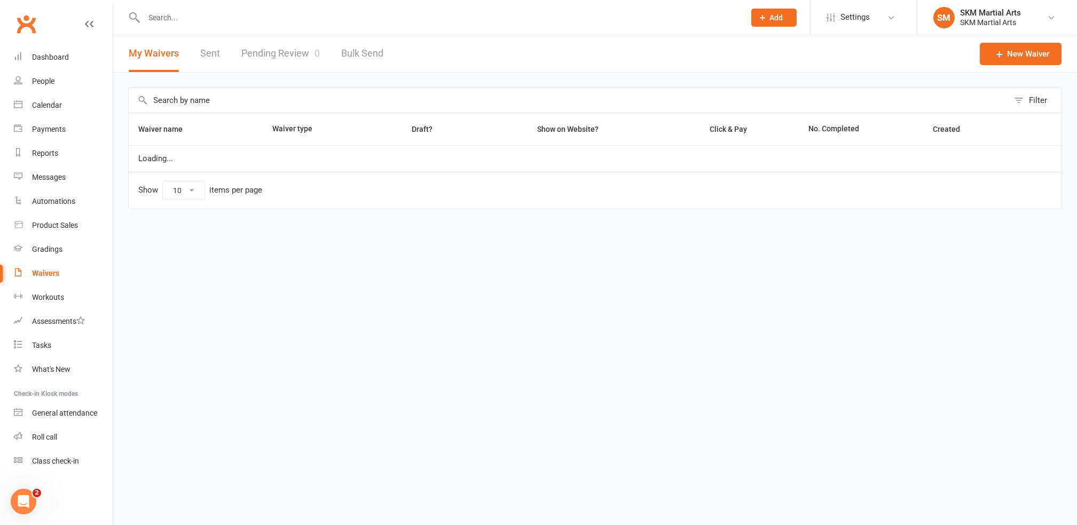
select select "25"
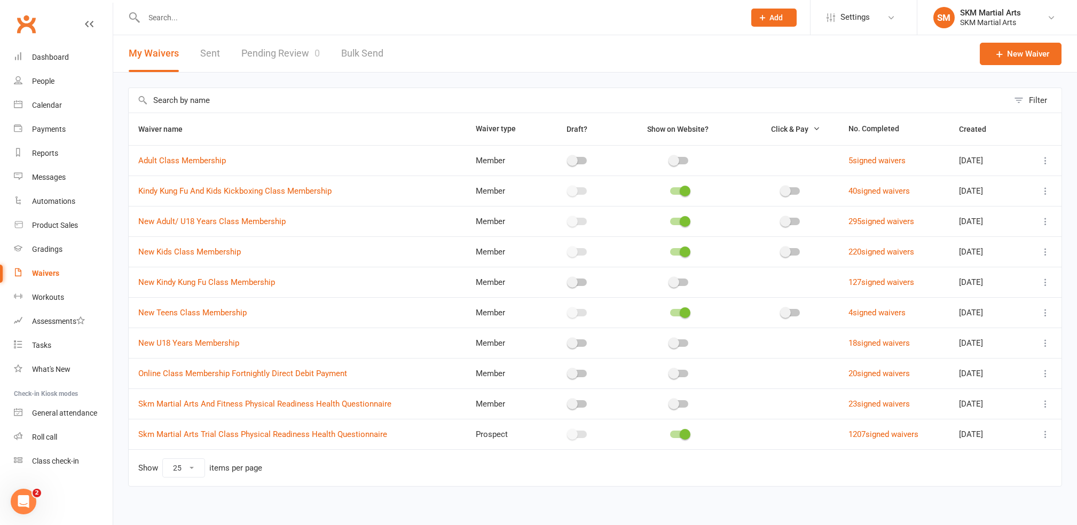
drag, startPoint x: 1045, startPoint y: 279, endPoint x: 723, endPoint y: 287, distance: 321.5
click at [723, 287] on td at bounding box center [679, 282] width 127 height 30
click at [1045, 284] on icon at bounding box center [1045, 282] width 11 height 11
click at [1045, 282] on icon at bounding box center [1045, 282] width 11 height 11
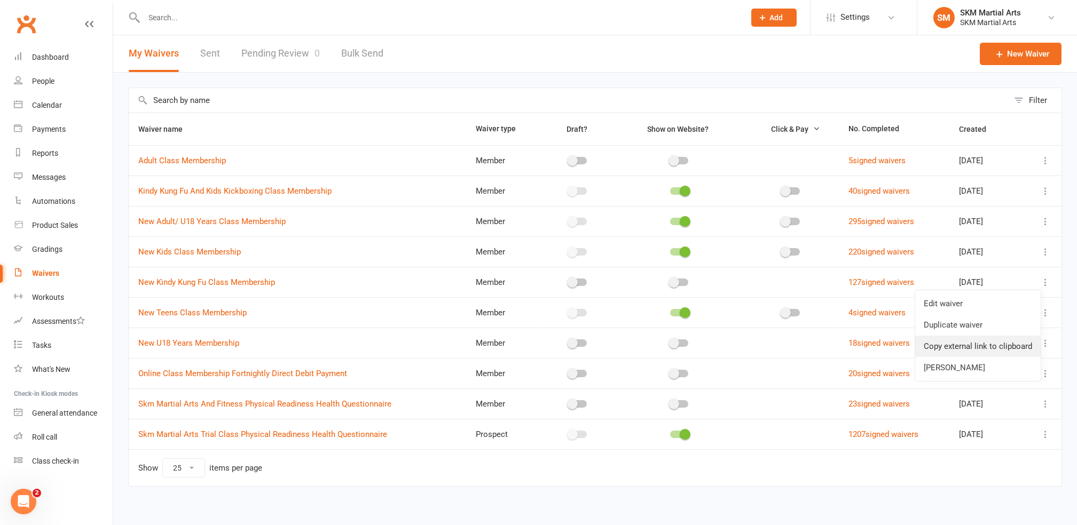
click at [977, 341] on link "Copy external link to clipboard" at bounding box center [977, 346] width 125 height 21
click at [169, 246] on span "New Kids Class Membership" at bounding box center [189, 252] width 102 height 20
click at [184, 248] on link "New Kids Class Membership" at bounding box center [189, 252] width 102 height 10
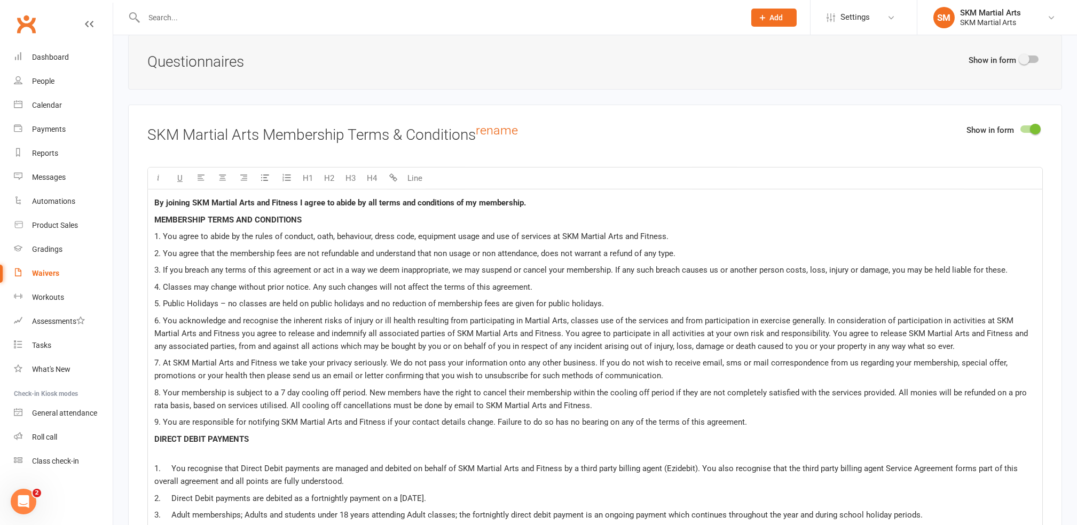
scroll to position [919, 0]
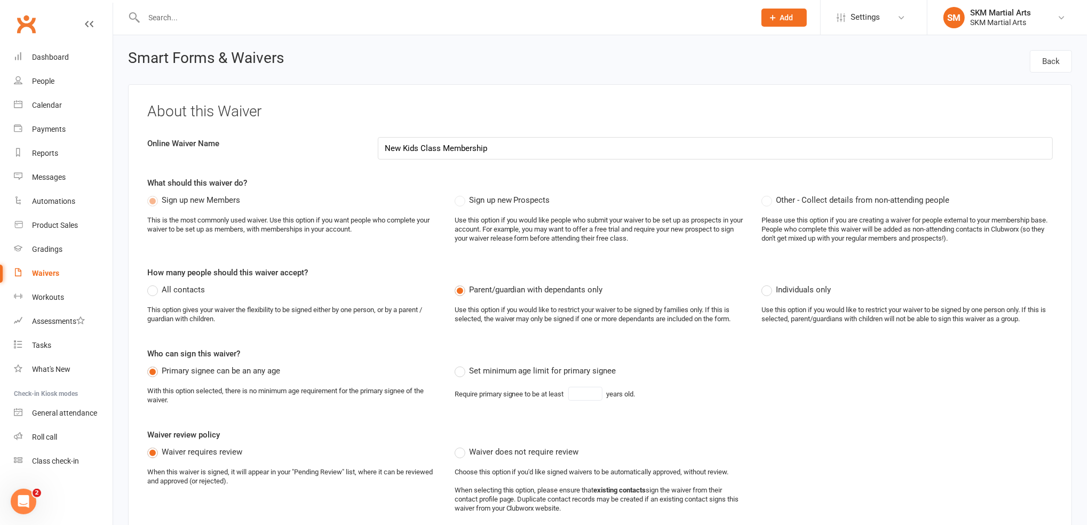
select select "25"
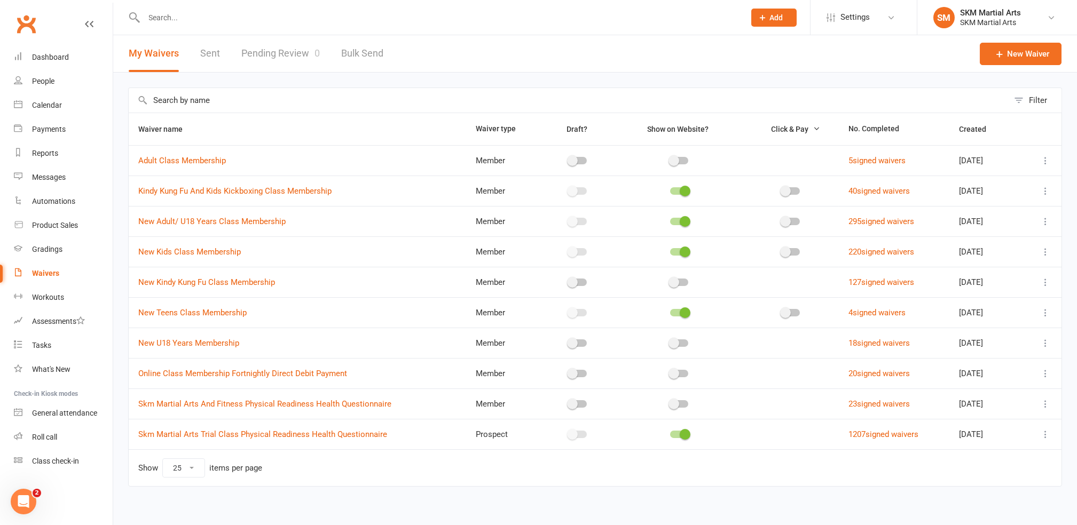
click at [1044, 249] on icon at bounding box center [1045, 252] width 11 height 11
click at [967, 314] on link "Copy external link to clipboard" at bounding box center [977, 315] width 125 height 21
click at [169, 19] on input "text" at bounding box center [439, 17] width 597 height 15
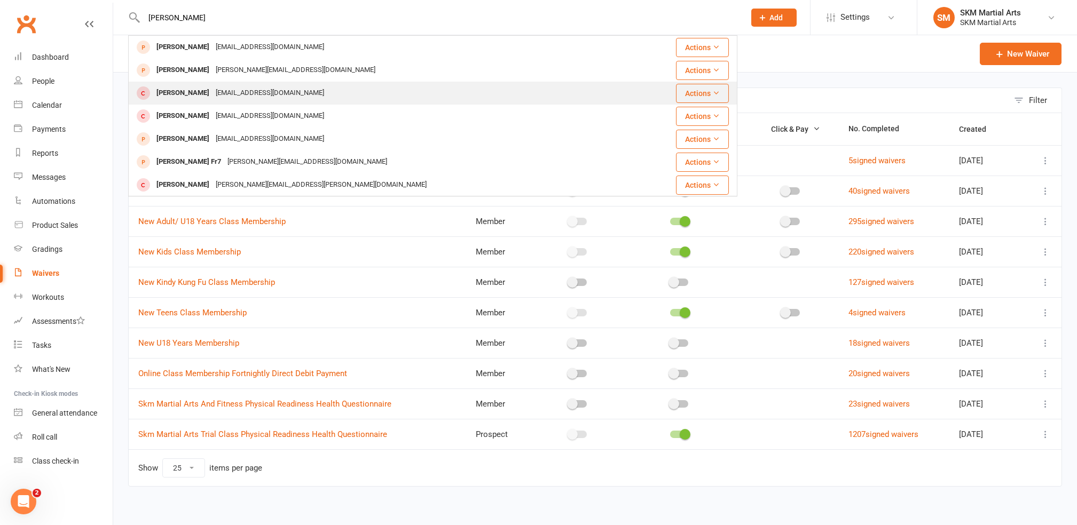
type input "[PERSON_NAME]"
click at [234, 91] on div "[EMAIL_ADDRESS][DOMAIN_NAME]" at bounding box center [269, 92] width 115 height 15
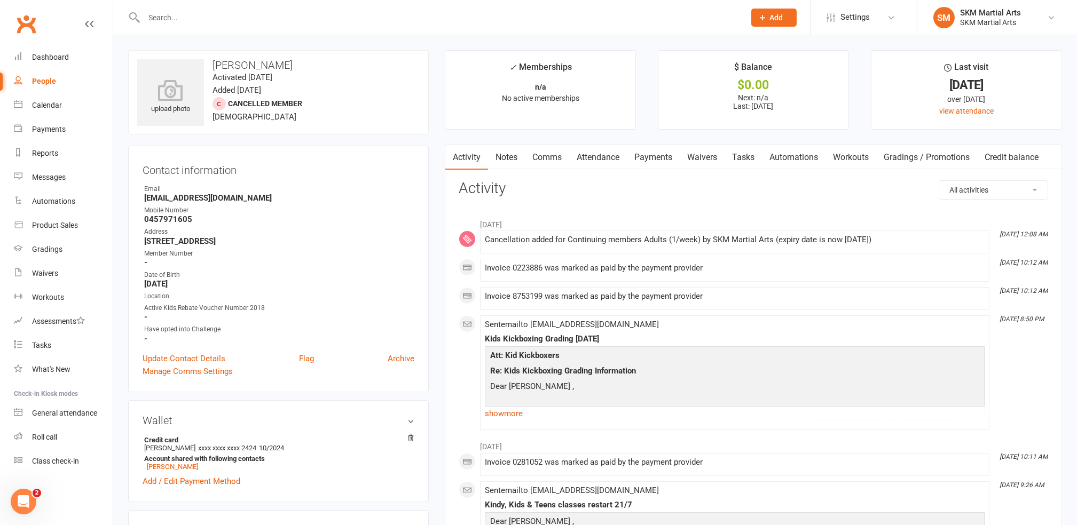
scroll to position [460, 0]
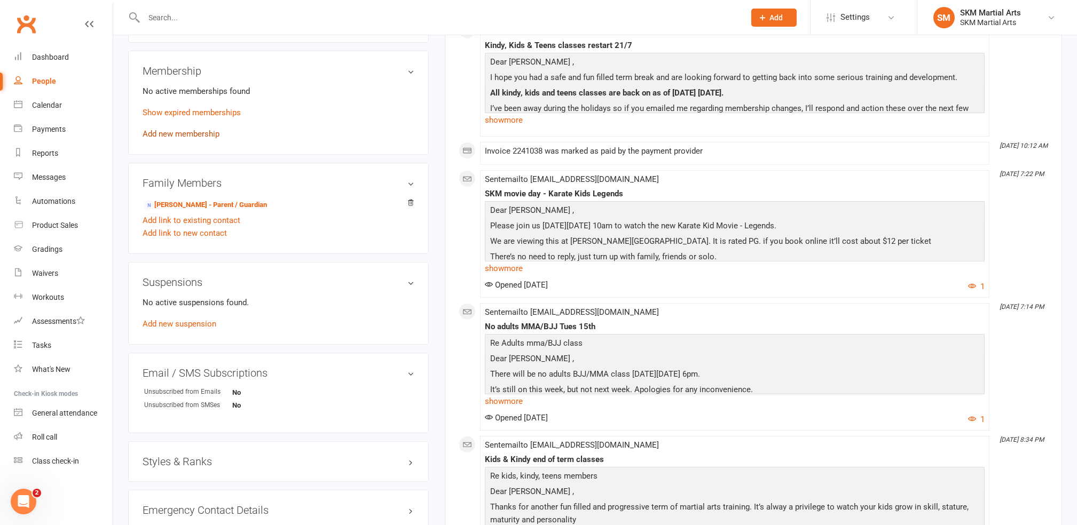
click at [169, 136] on link "Add new membership" at bounding box center [181, 134] width 77 height 10
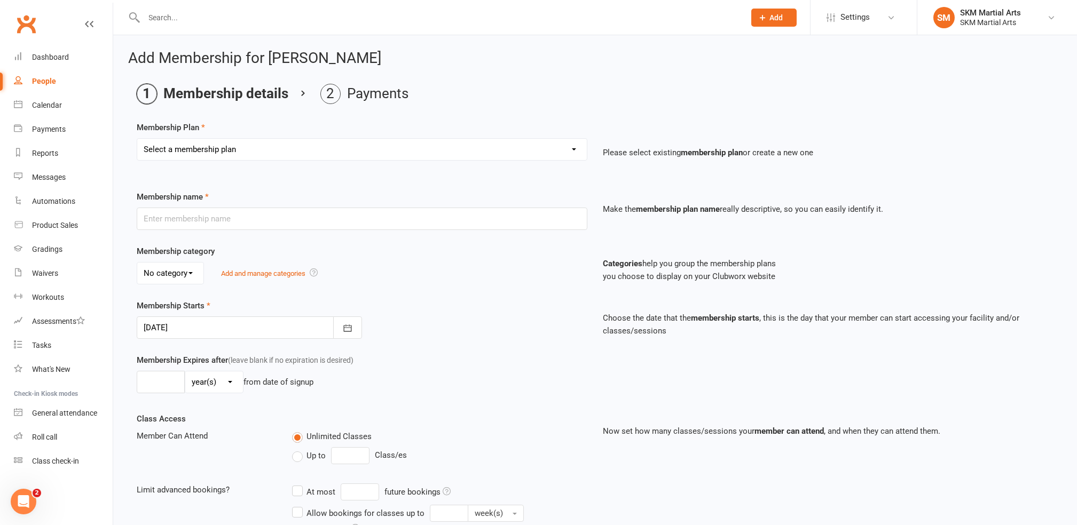
click at [218, 145] on select "Select a membership plan Create new Membership Plan Active Membership Fortnight…" at bounding box center [361, 149] width 449 height 21
select select "19"
click at [137, 139] on select "Select a membership plan Create new Membership Plan Active Membership Fortnight…" at bounding box center [361, 149] width 449 height 21
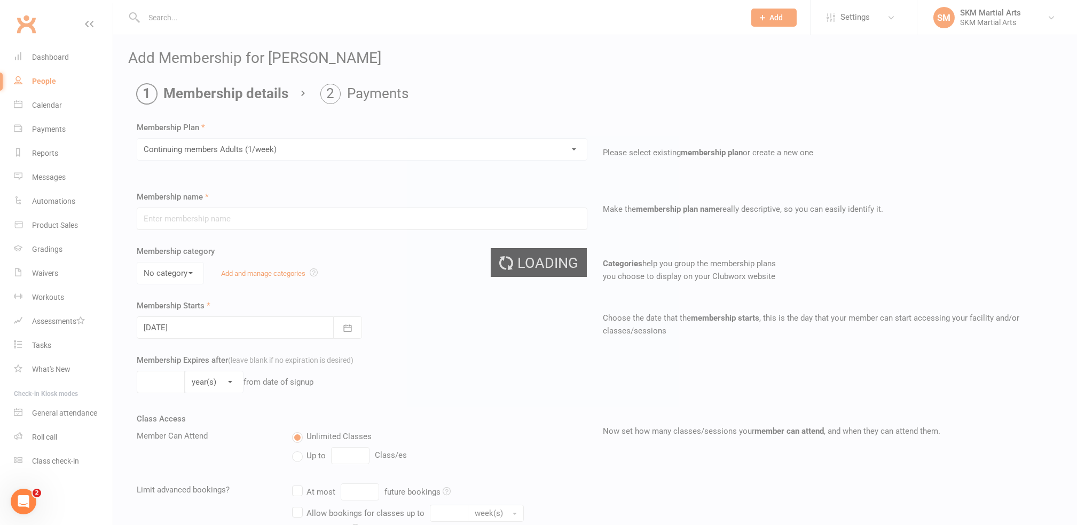
type input "Continuing members Adults (1/week)"
type input "0"
type input "1"
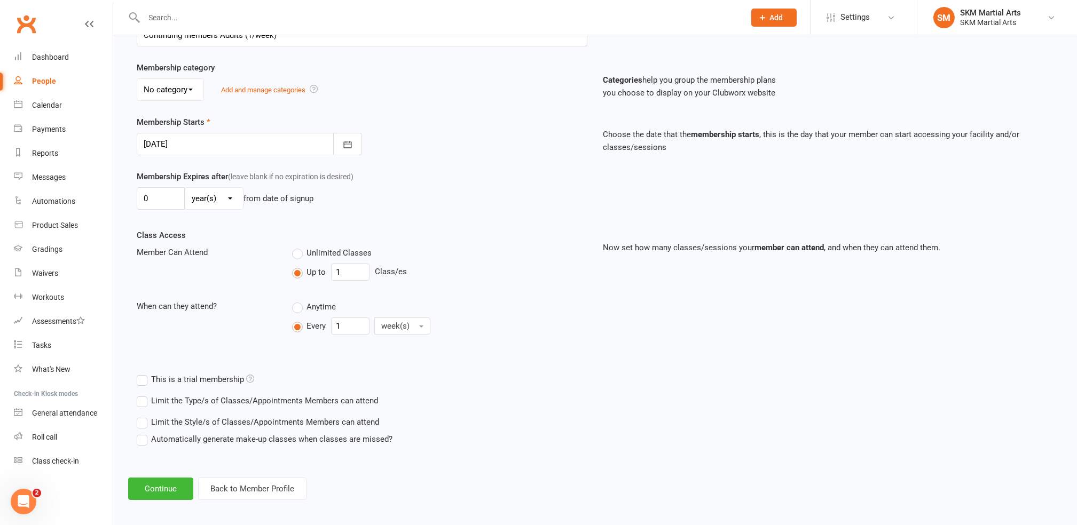
scroll to position [188, 0]
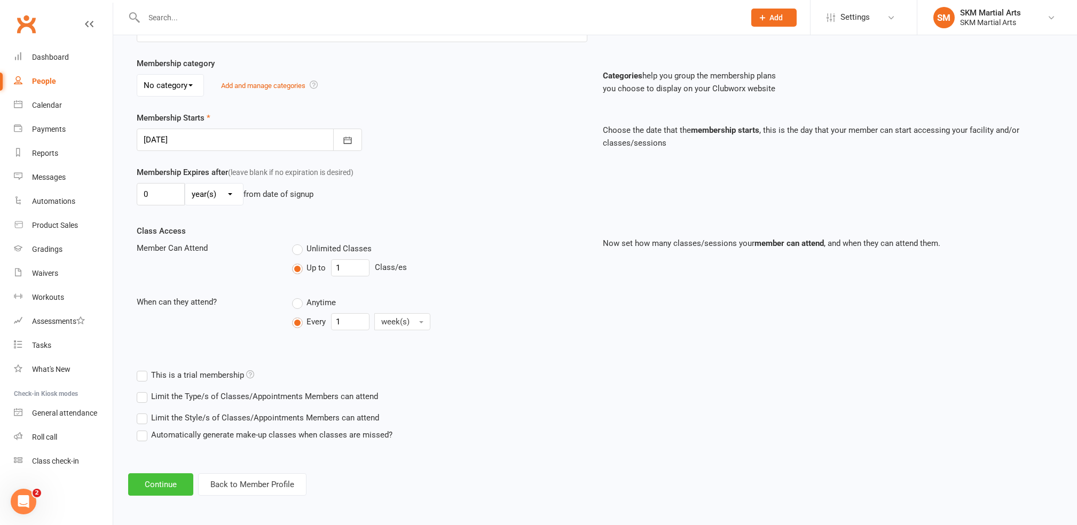
click at [170, 477] on button "Continue" at bounding box center [160, 484] width 65 height 22
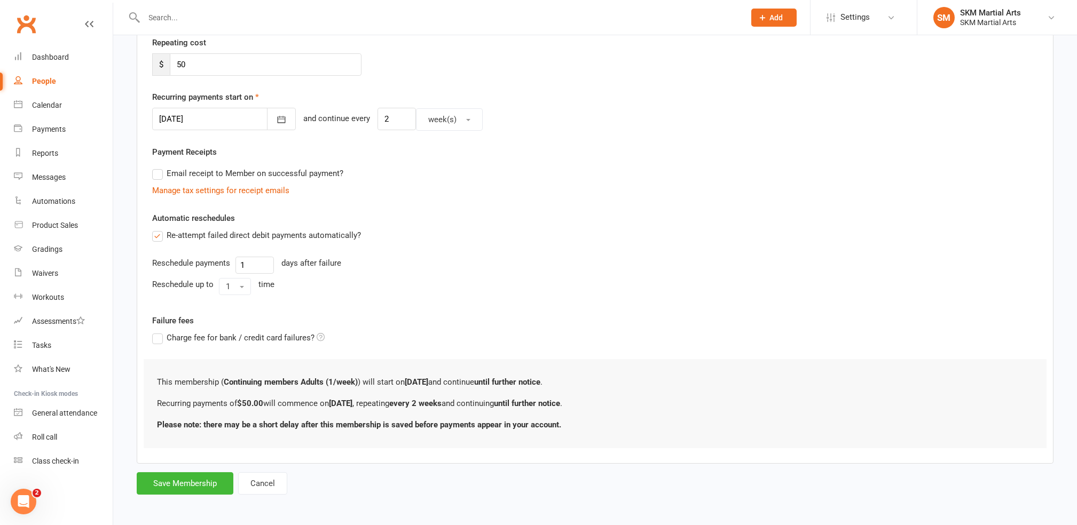
scroll to position [208, 0]
click at [183, 480] on button "Save Membership" at bounding box center [185, 482] width 97 height 22
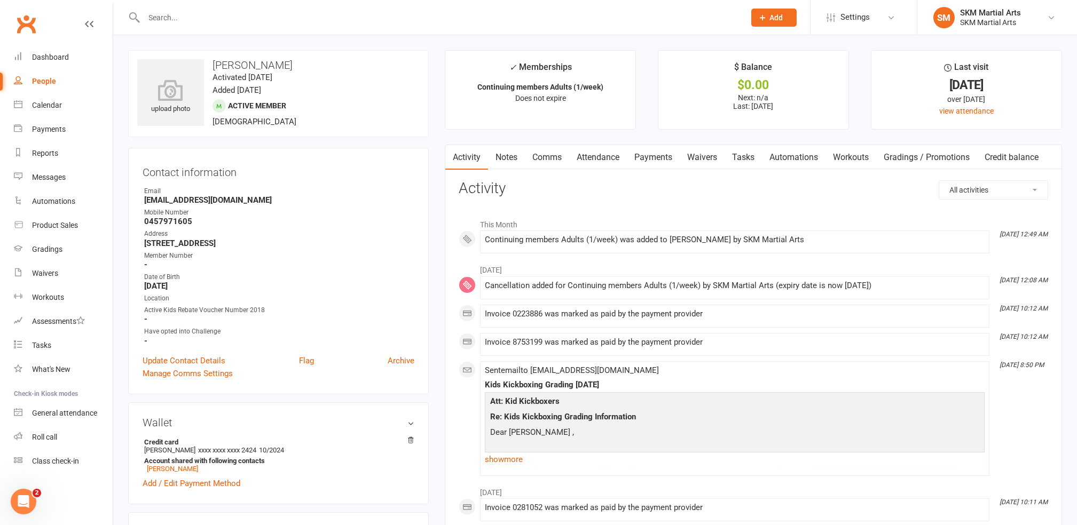
click at [190, 12] on input "text" at bounding box center [439, 17] width 597 height 15
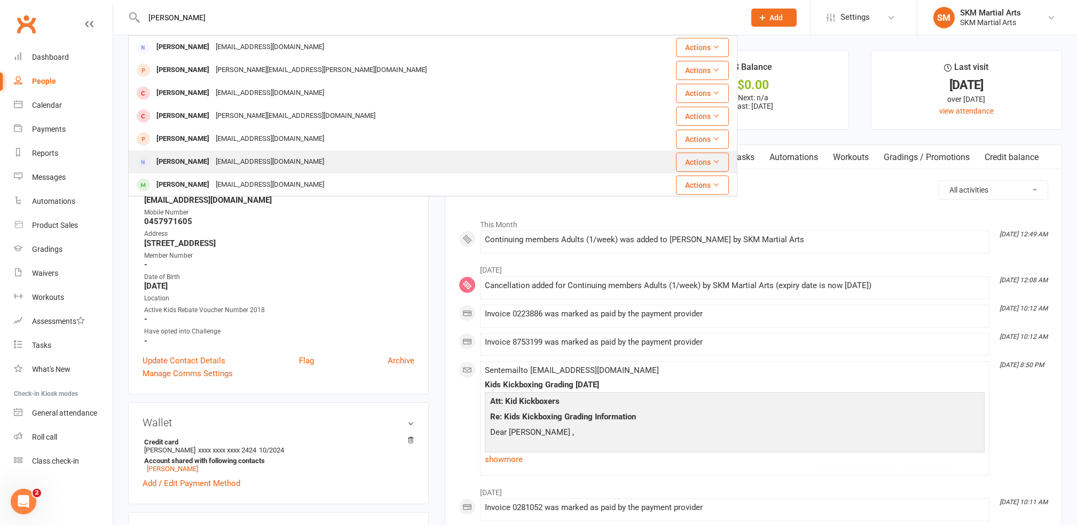
type input "[PERSON_NAME]"
click at [193, 163] on div "[PERSON_NAME]" at bounding box center [182, 161] width 59 height 15
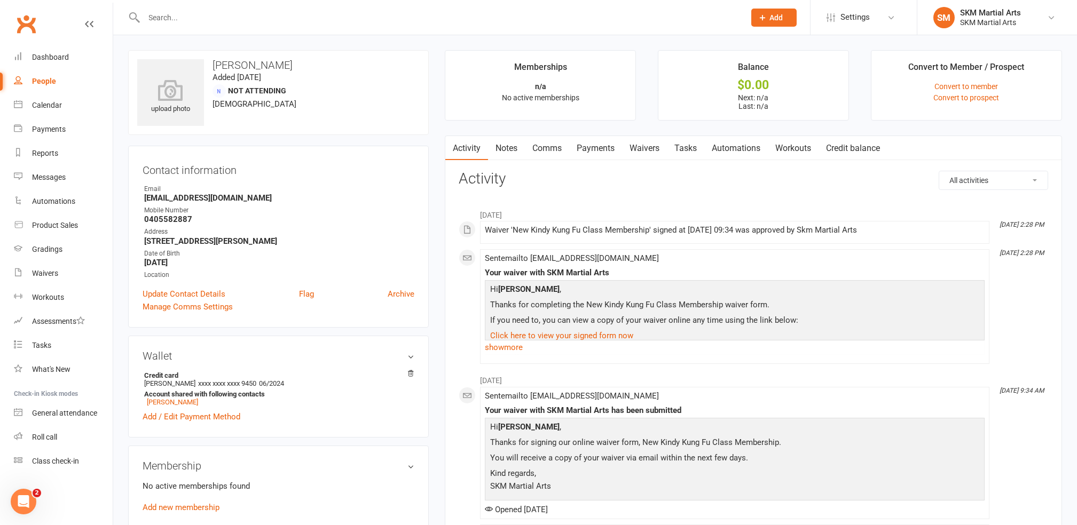
click at [202, 10] on input "text" at bounding box center [439, 17] width 597 height 15
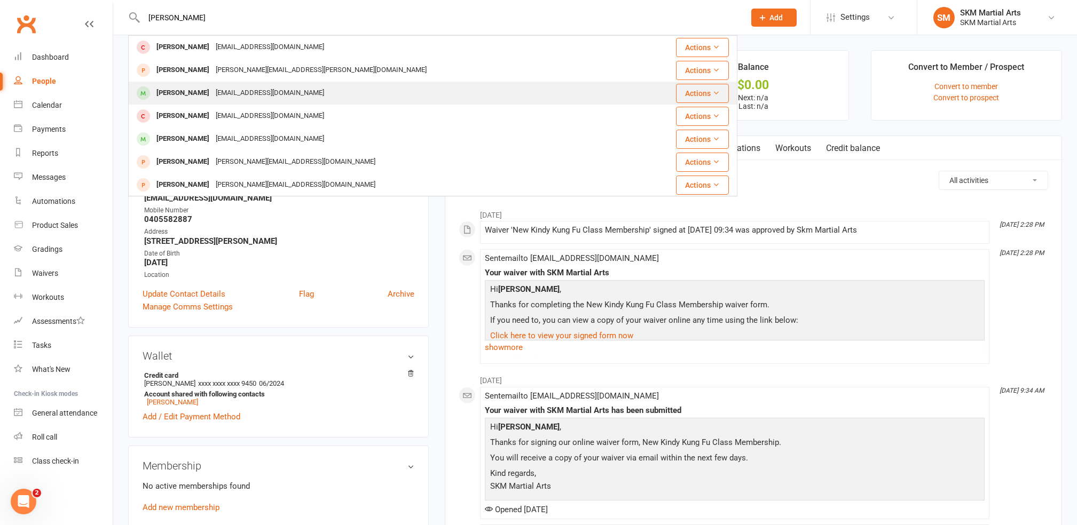
type input "[PERSON_NAME]"
click at [224, 86] on div "[EMAIL_ADDRESS][DOMAIN_NAME]" at bounding box center [269, 92] width 115 height 15
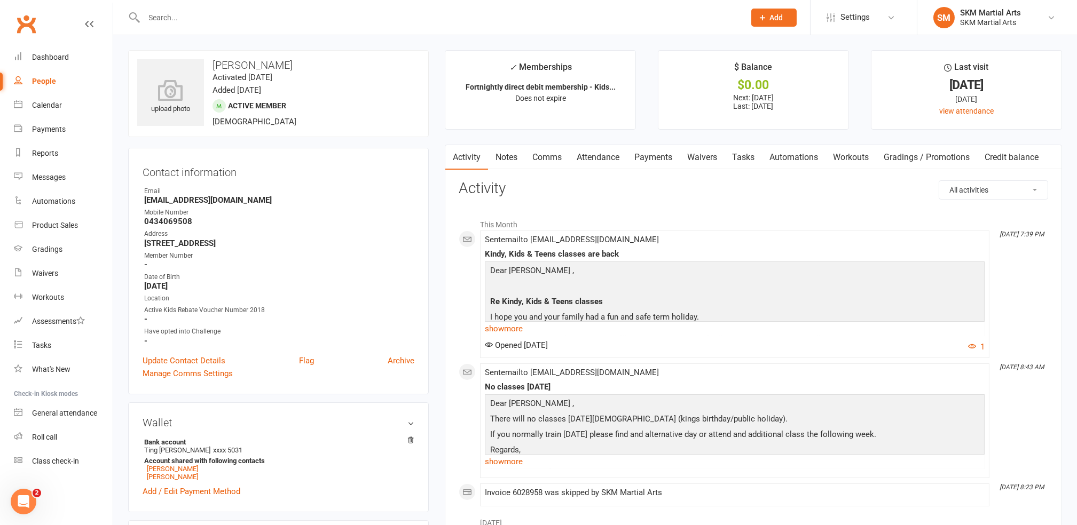
scroll to position [460, 0]
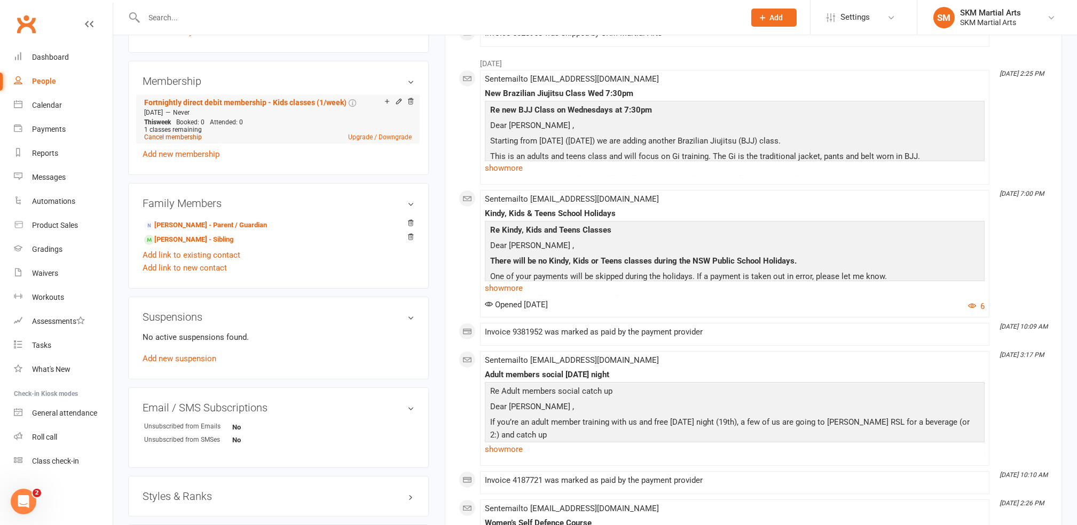
click at [181, 136] on link "Cancel membership" at bounding box center [173, 136] width 58 height 7
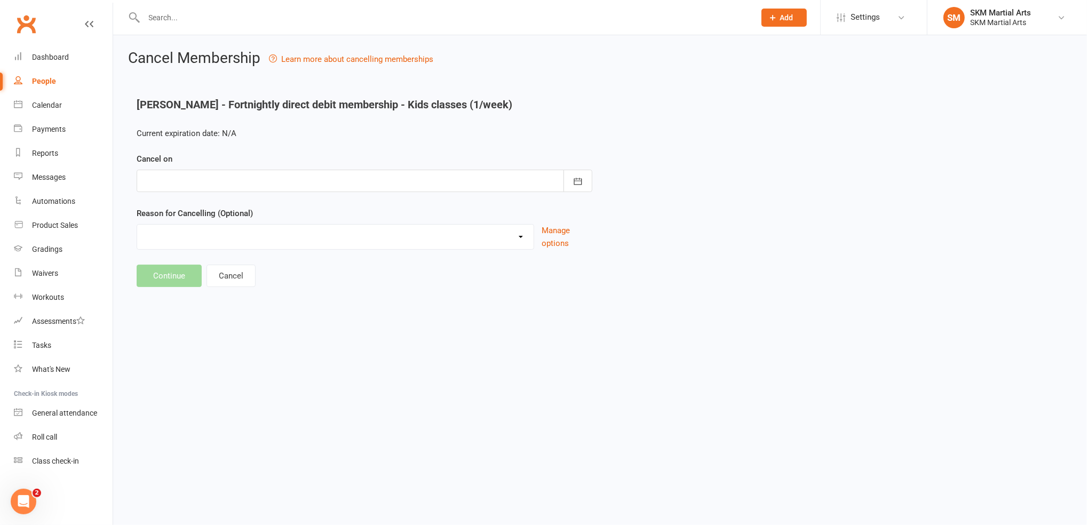
type input "[DATE]"
click at [193, 237] on select "Alternative sport Financial hardship Holiday Injury lost interest Relocating sc…" at bounding box center [335, 235] width 397 height 21
select select "10"
click at [137, 225] on select "Alternative sport Financial hardship Holiday Injury lost interest Relocating sc…" at bounding box center [335, 235] width 397 height 21
click at [180, 275] on button "Continue" at bounding box center [169, 276] width 65 height 22
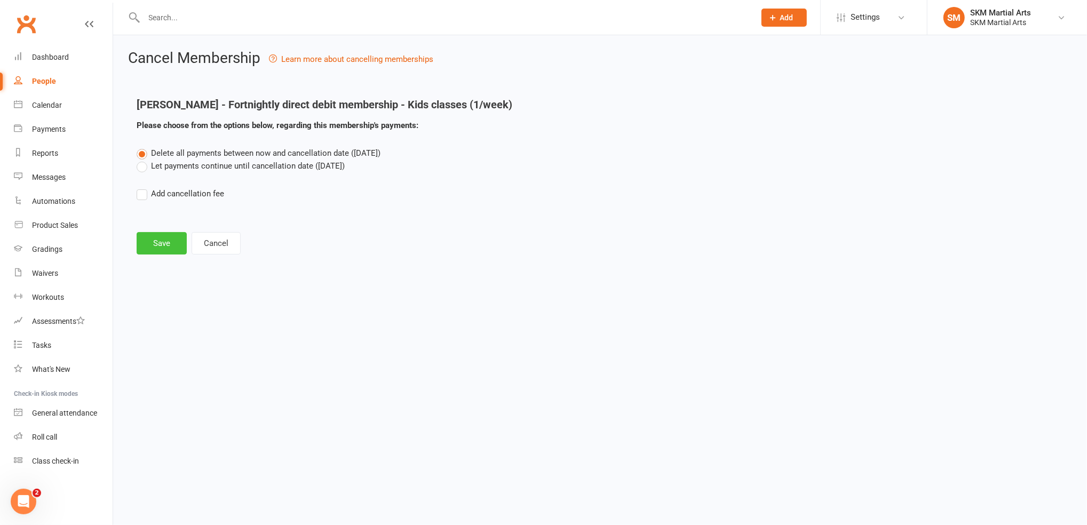
click at [167, 247] on button "Save" at bounding box center [162, 243] width 50 height 22
